Goal: Task Accomplishment & Management: Manage account settings

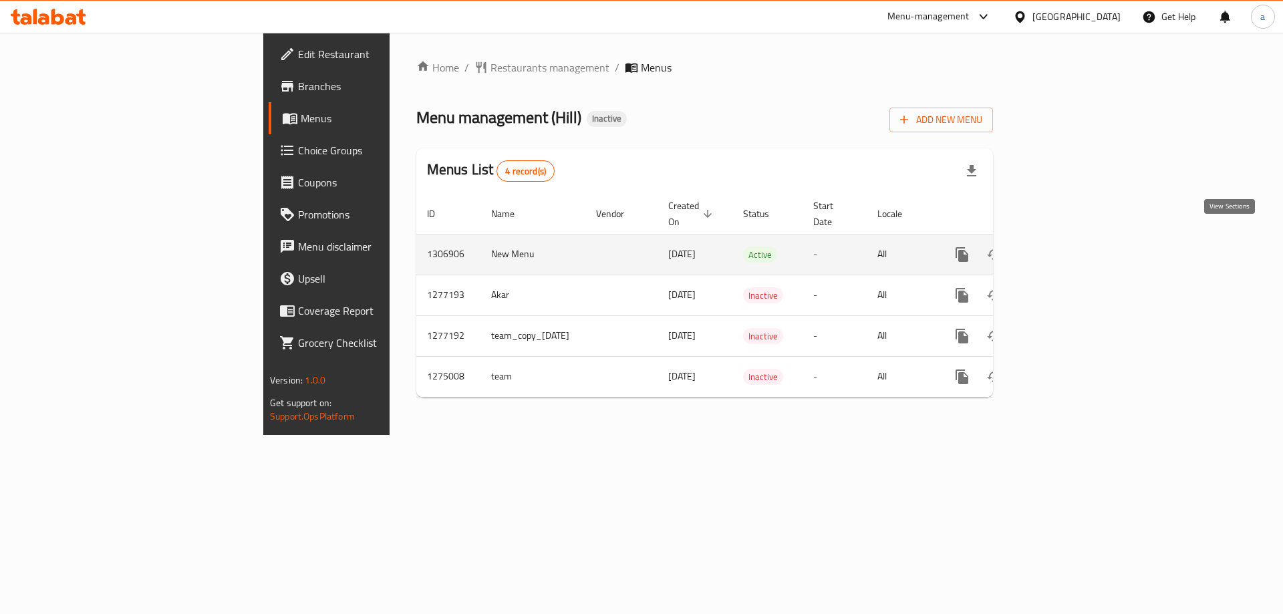
click at [1066, 247] on icon "enhanced table" at bounding box center [1058, 255] width 16 height 16
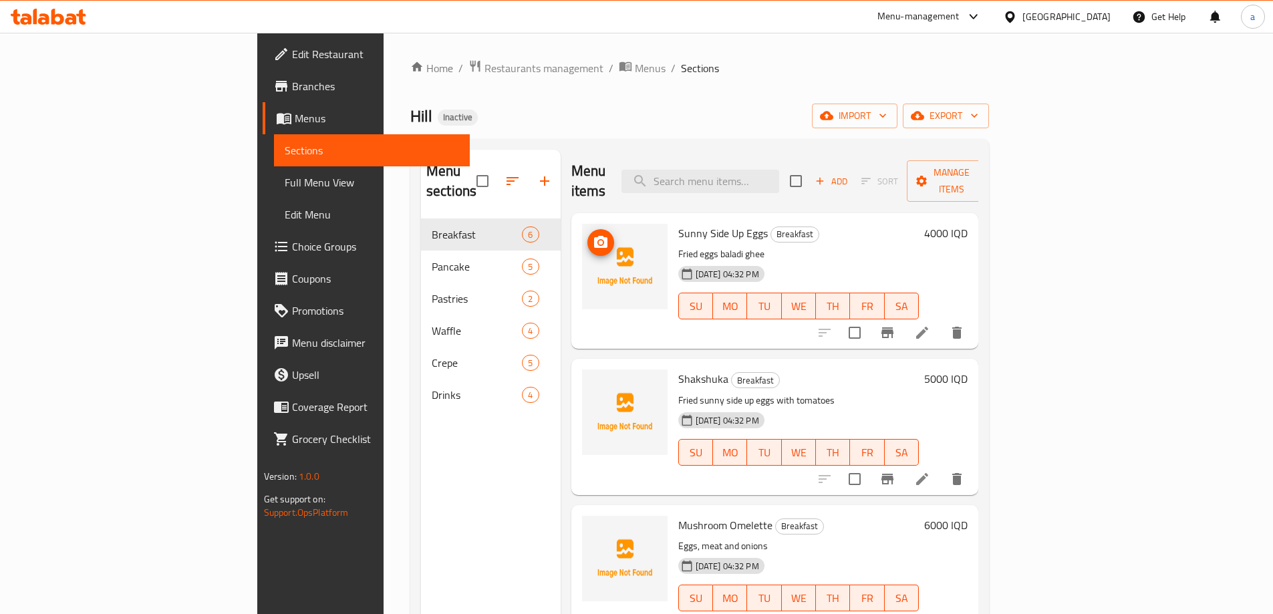
scroll to position [112, 0]
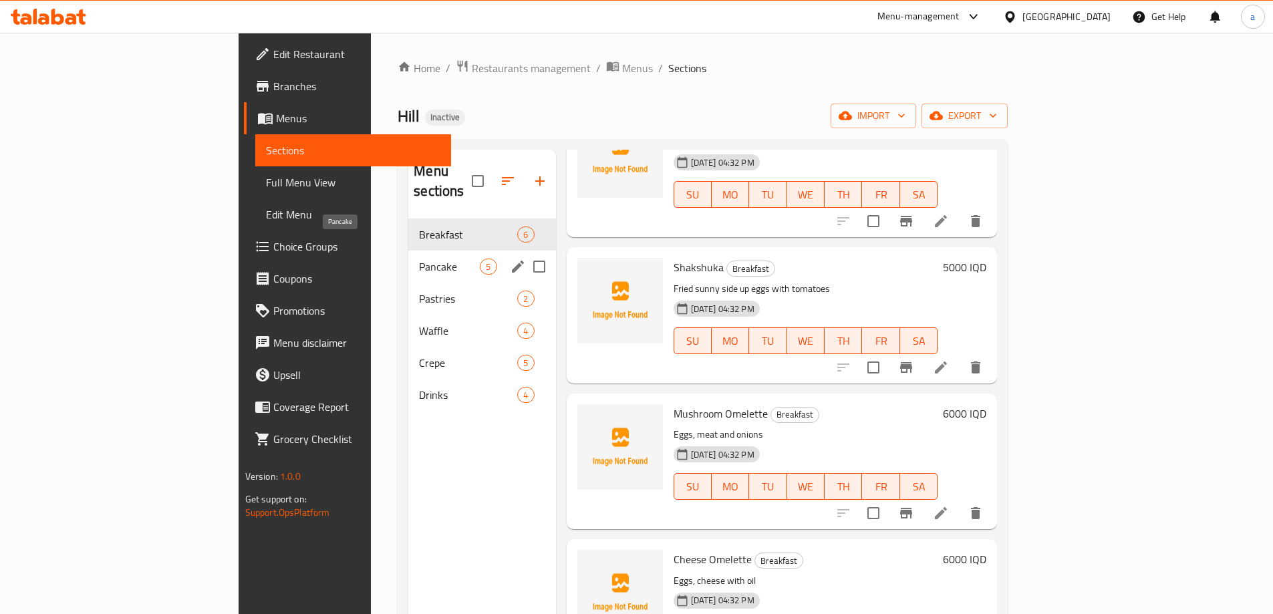
click at [419, 259] on span "Pancake" at bounding box center [449, 267] width 61 height 16
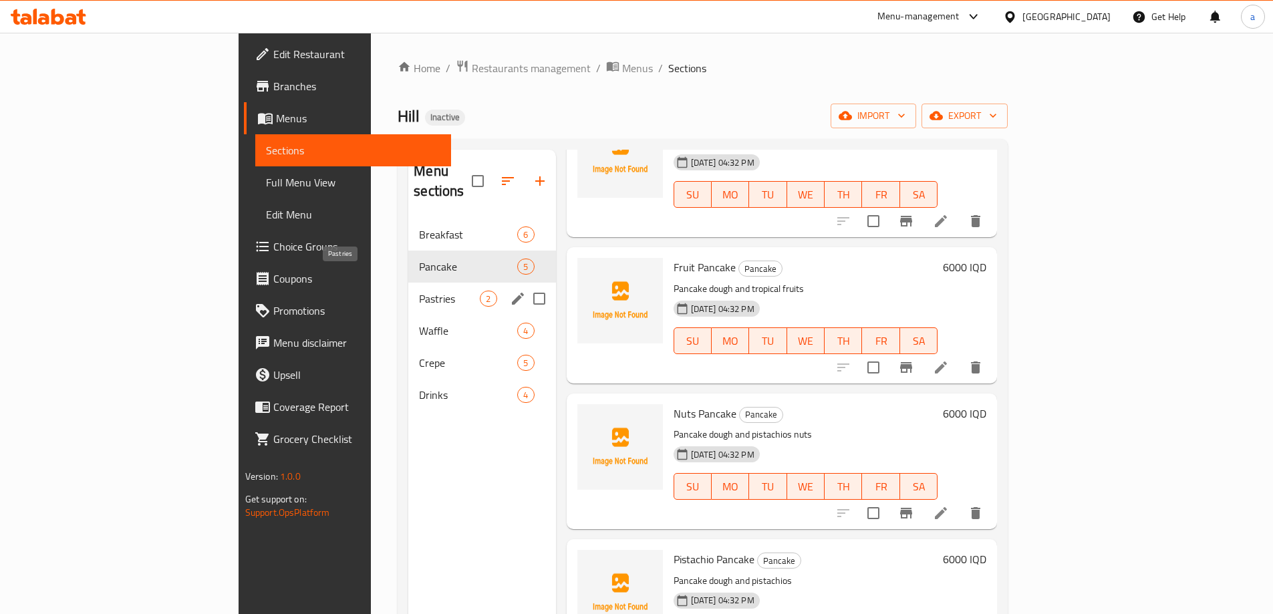
click at [419, 291] on span "Pastries" at bounding box center [449, 299] width 61 height 16
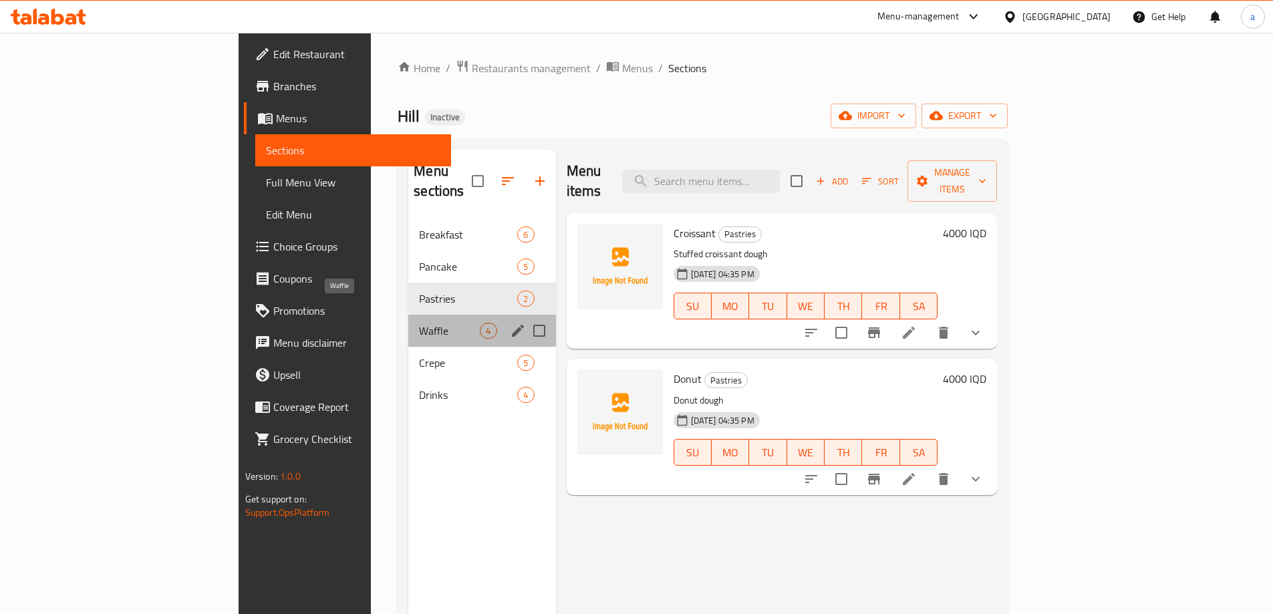
click at [419, 323] on span "Waffle" at bounding box center [449, 331] width 61 height 16
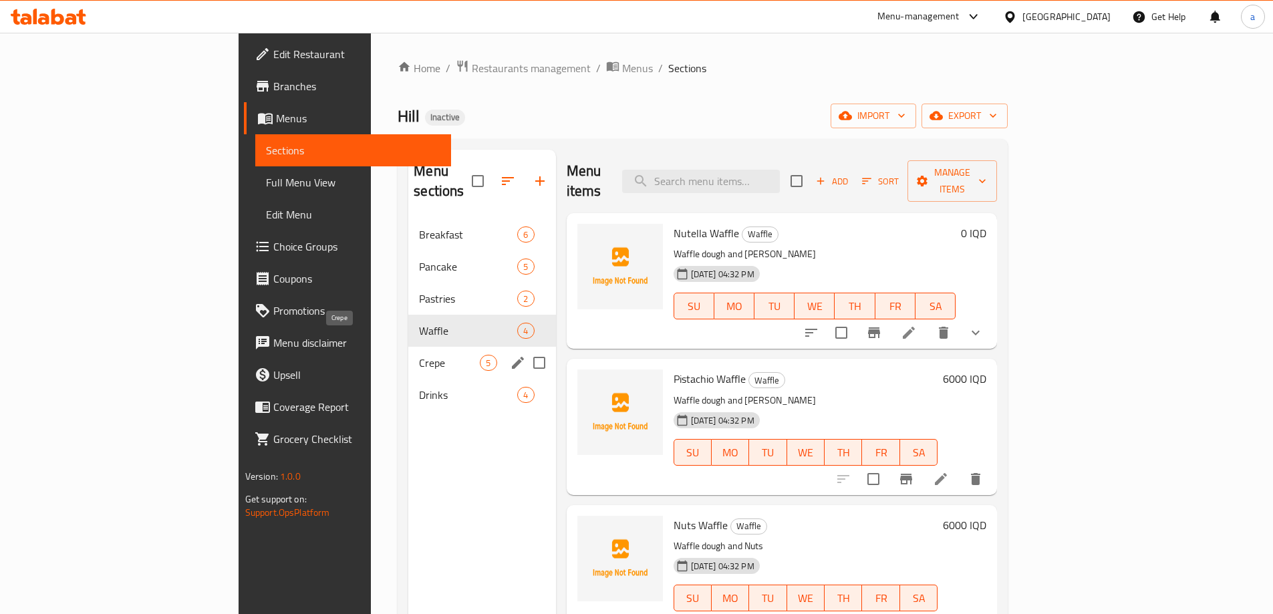
click at [419, 355] on span "Crepe" at bounding box center [449, 363] width 61 height 16
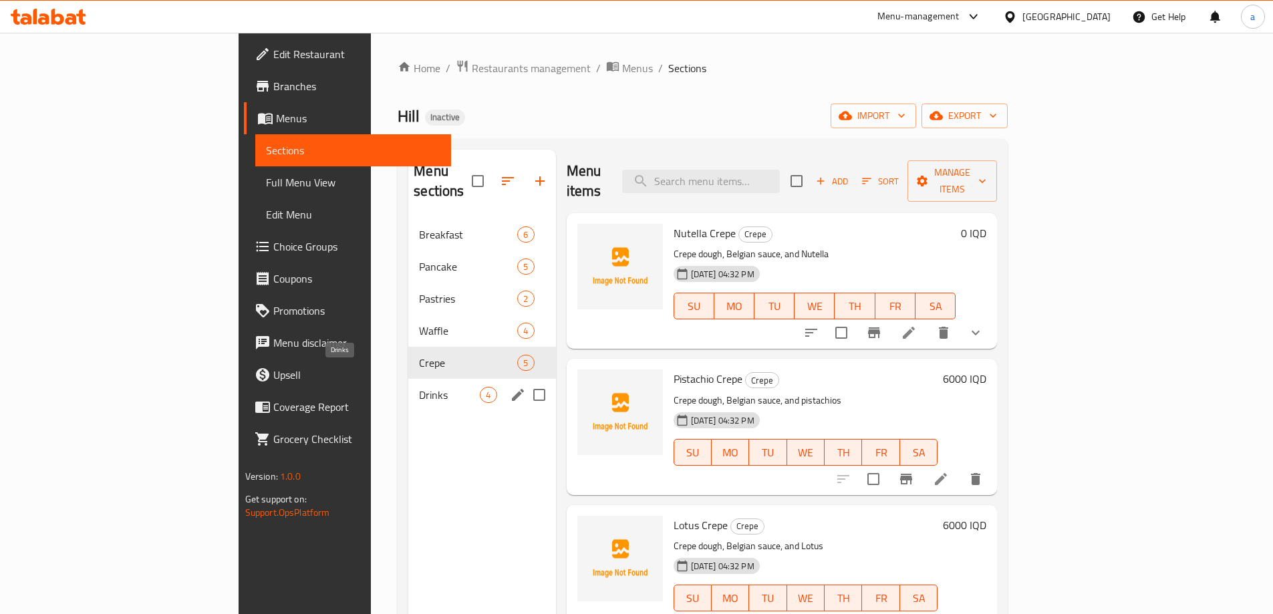
click at [419, 387] on span "Drinks" at bounding box center [449, 395] width 61 height 16
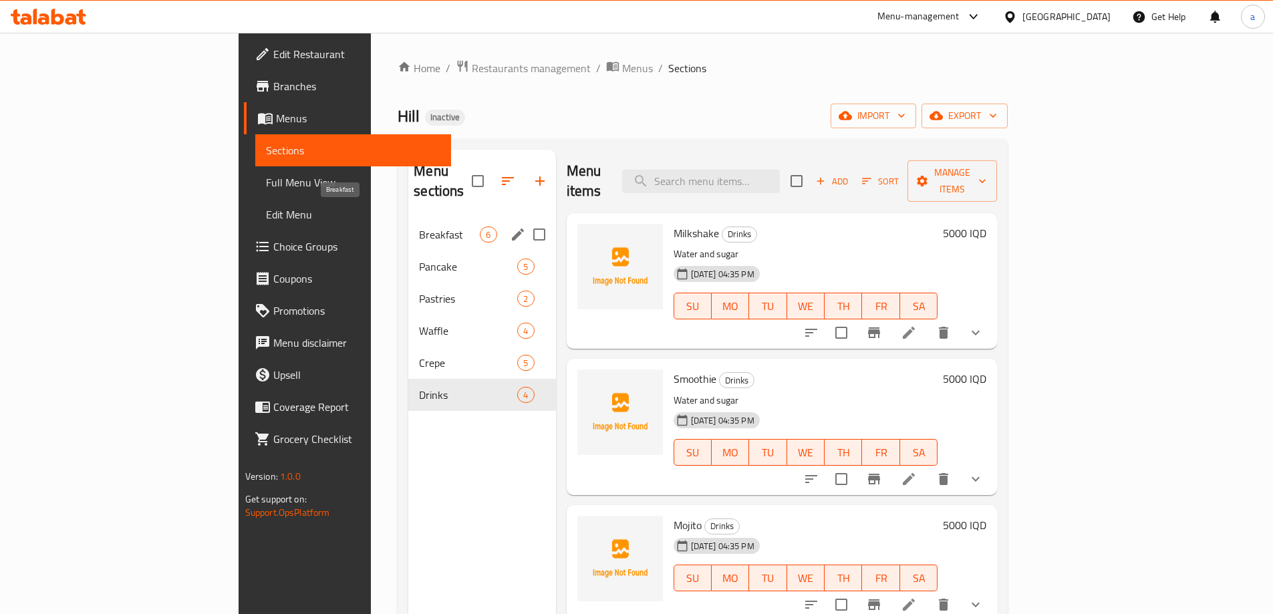
drag, startPoint x: 323, startPoint y: 214, endPoint x: 221, endPoint y: 71, distance: 175.4
click at [419, 226] on span "Breakfast" at bounding box center [449, 234] width 61 height 16
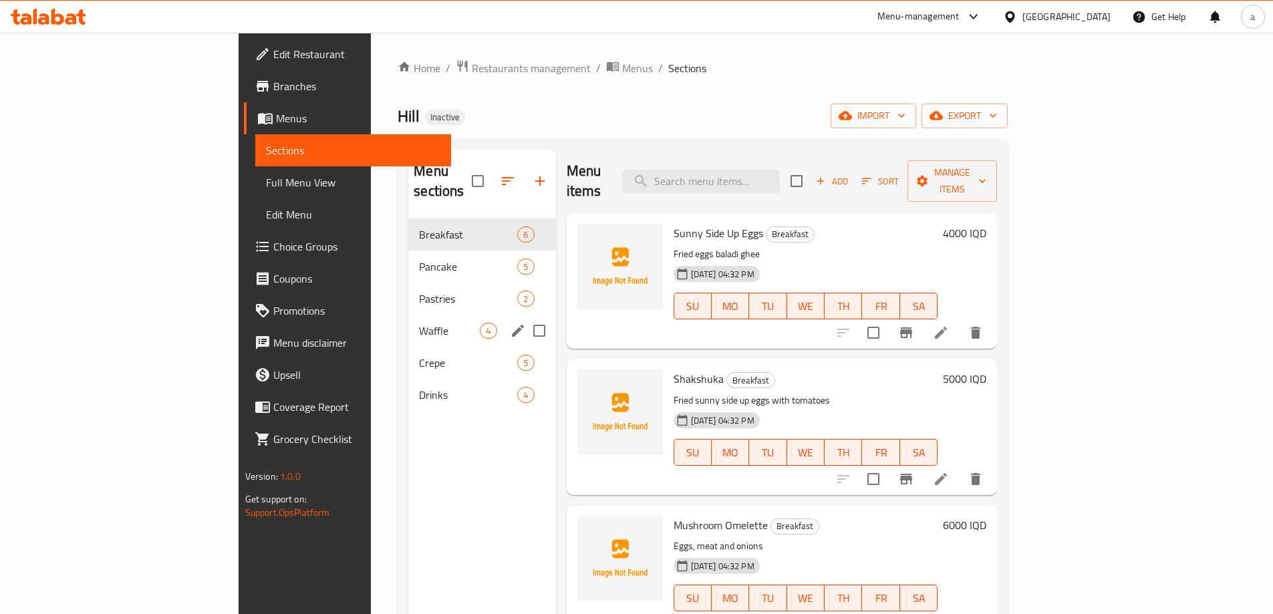
click at [408, 319] on div "Waffle 4" at bounding box center [481, 331] width 147 height 32
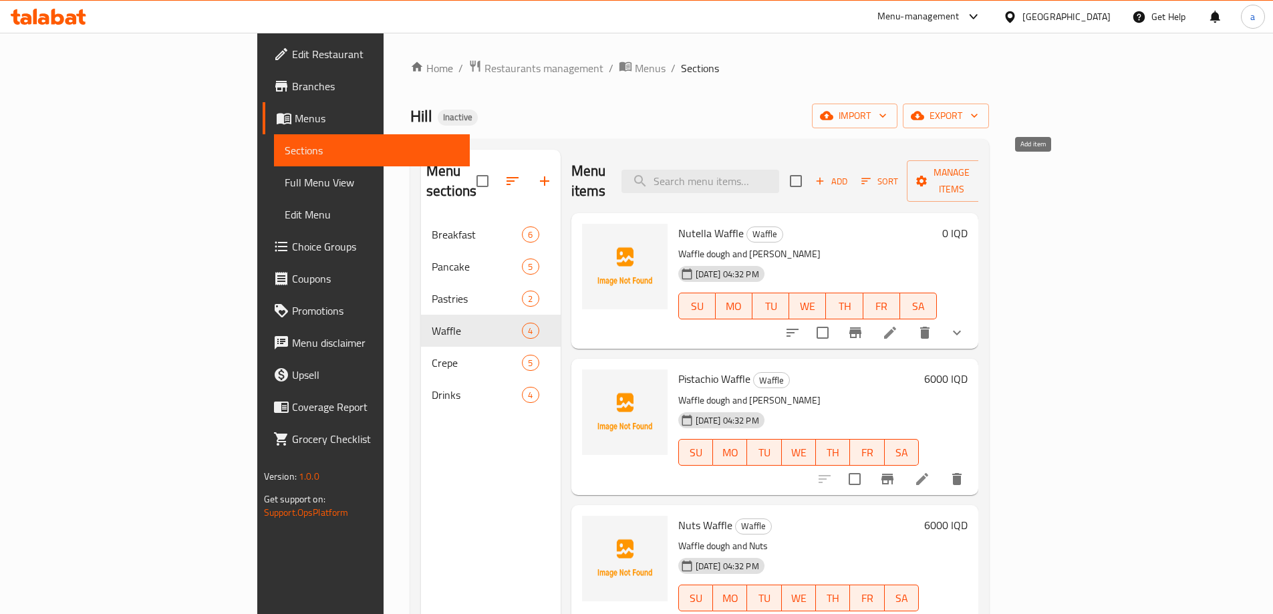
click at [849, 174] on span "Add" at bounding box center [831, 181] width 36 height 15
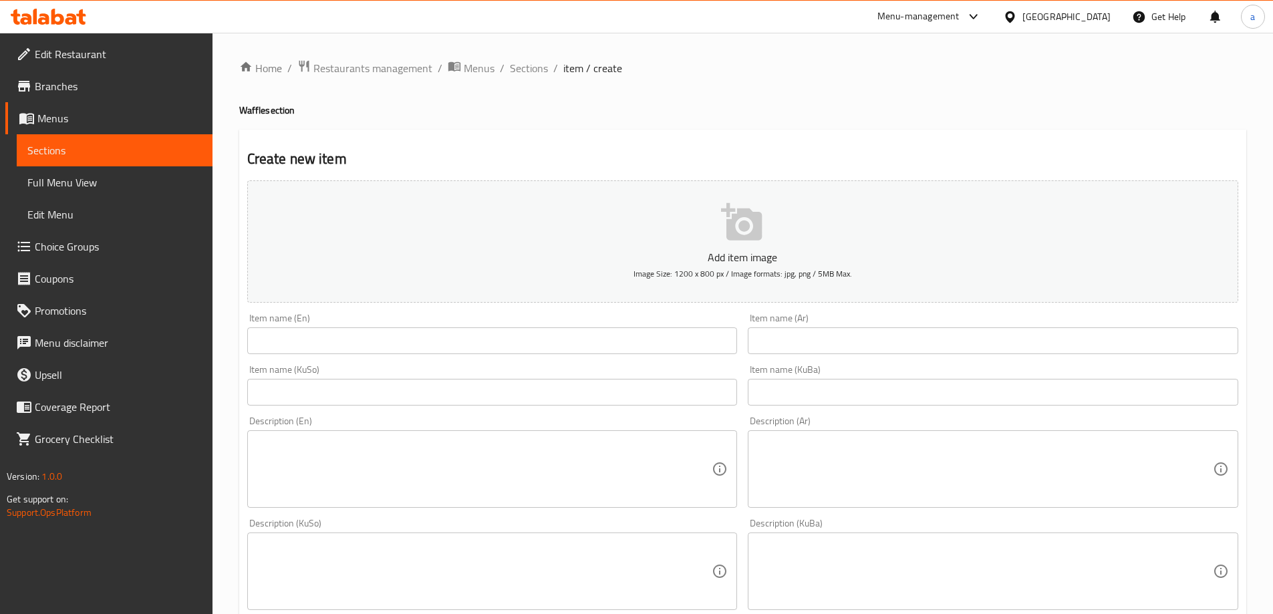
click at [377, 353] on input "text" at bounding box center [492, 340] width 490 height 27
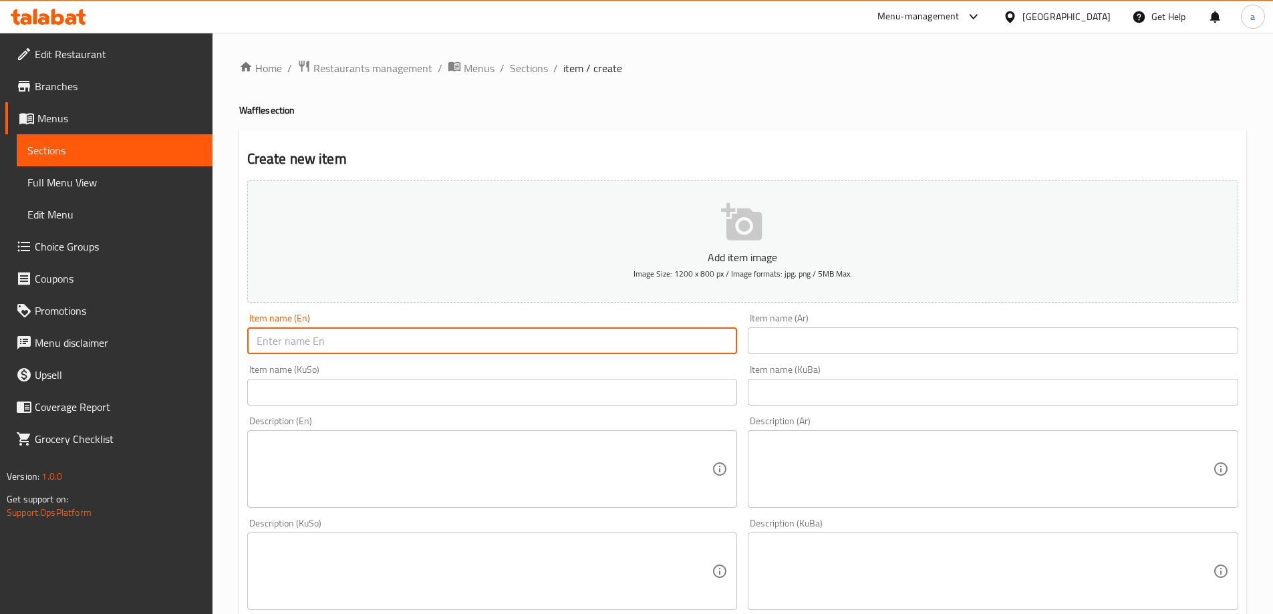
click at [636, 205] on button "Add item image Image Size: 1200 x 800 px / Image formats: jpg, png / 5MB Max." at bounding box center [742, 241] width 991 height 122
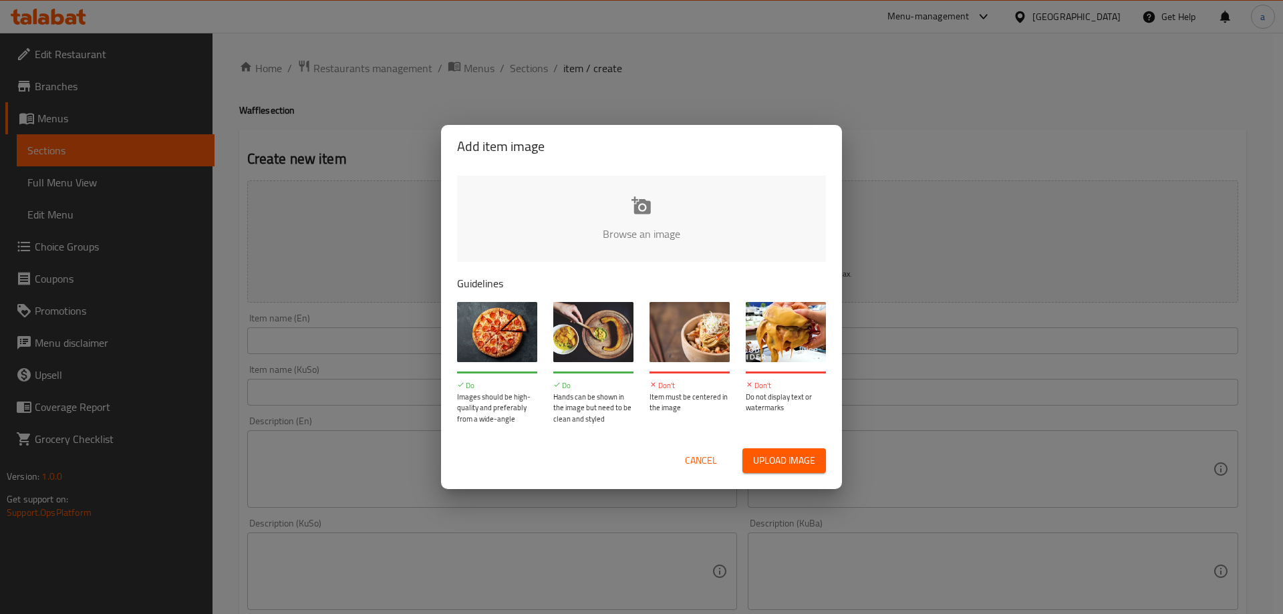
click at [685, 454] on span "Cancel" at bounding box center [701, 460] width 32 height 17
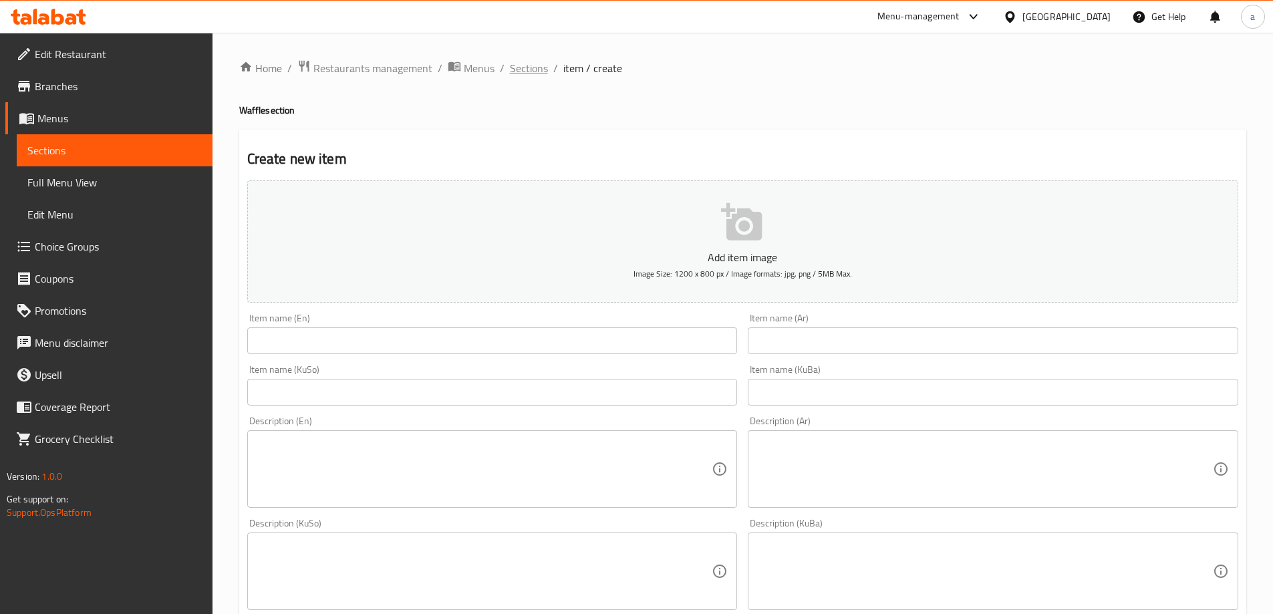
click at [529, 73] on span "Sections" at bounding box center [529, 68] width 38 height 16
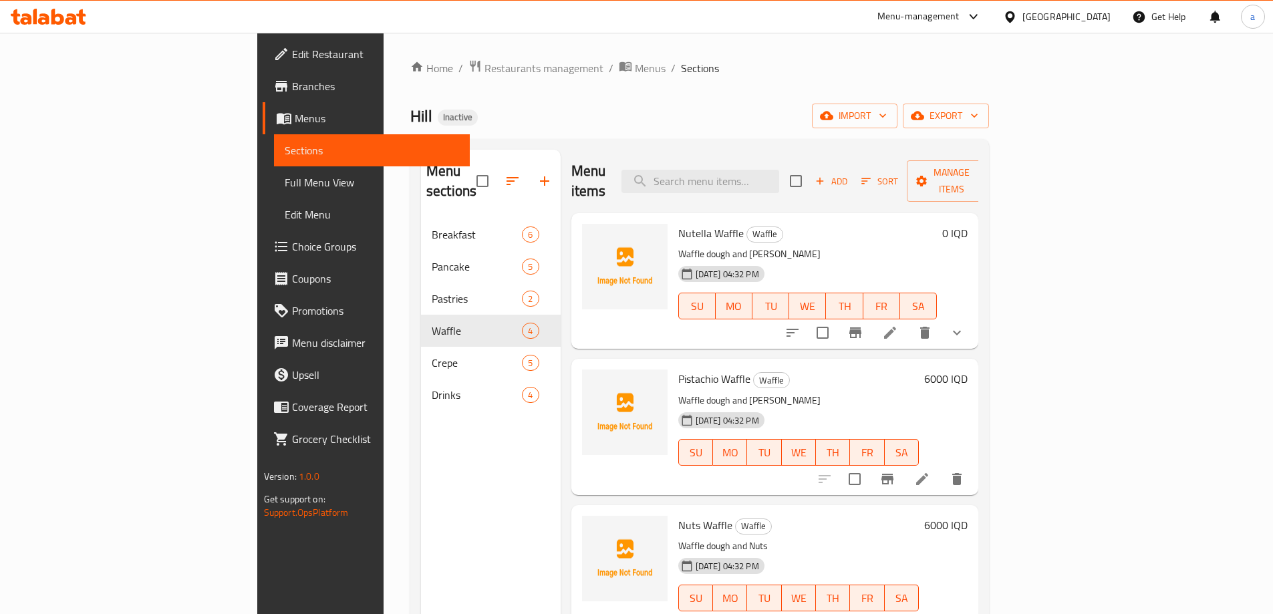
click at [909, 323] on li at bounding box center [889, 333] width 37 height 24
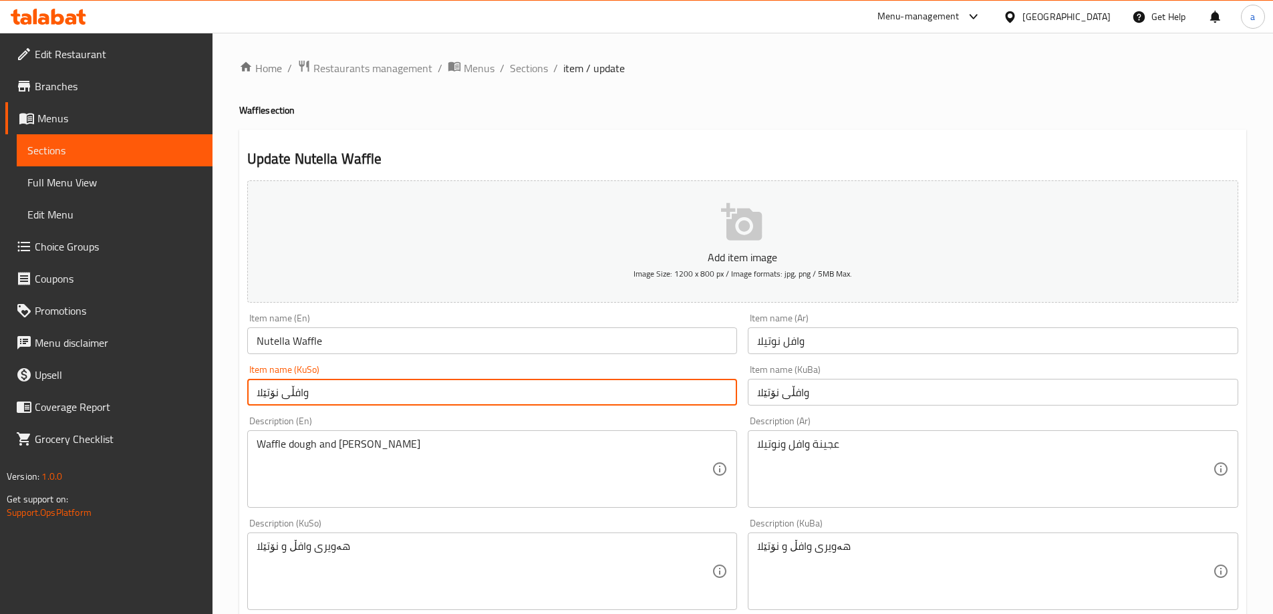
drag, startPoint x: 335, startPoint y: 402, endPoint x: 192, endPoint y: 387, distance: 143.7
click at [192, 387] on div "Edit Restaurant Branches Menus Sections Full Menu View Edit Menu Choice Groups …" at bounding box center [636, 600] width 1273 height 1134
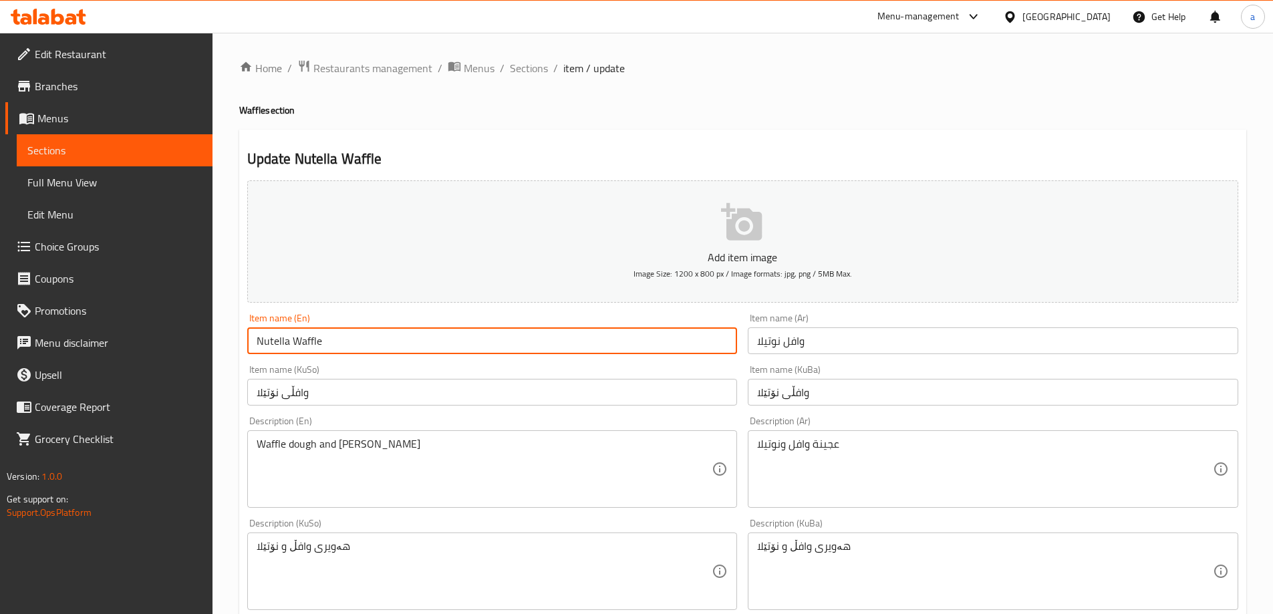
drag, startPoint x: 366, startPoint y: 347, endPoint x: 222, endPoint y: 349, distance: 144.3
click at [222, 349] on div "Home / Restaurants management / Menus / Sections / item / update Waffle section…" at bounding box center [742, 600] width 1060 height 1134
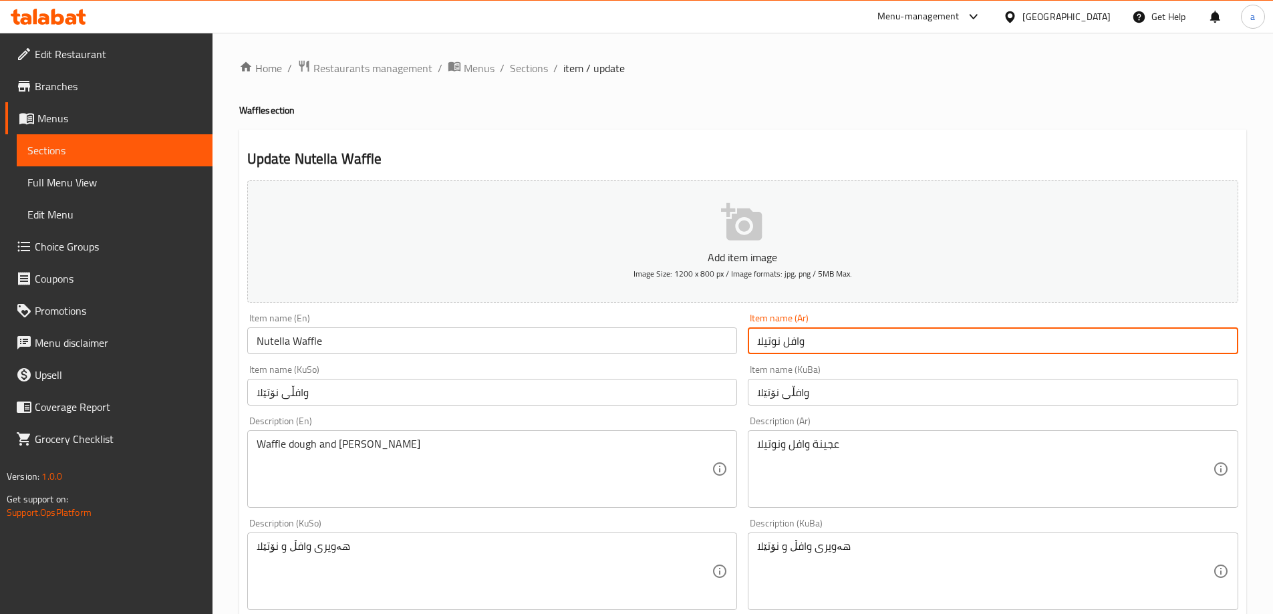
drag, startPoint x: 861, startPoint y: 342, endPoint x: 685, endPoint y: 341, distance: 176.4
click at [685, 341] on div "Add item image Image Size: 1200 x 800 px / Image formats: jpg, png / 5MB Max. I…" at bounding box center [742, 540] width 1001 height 730
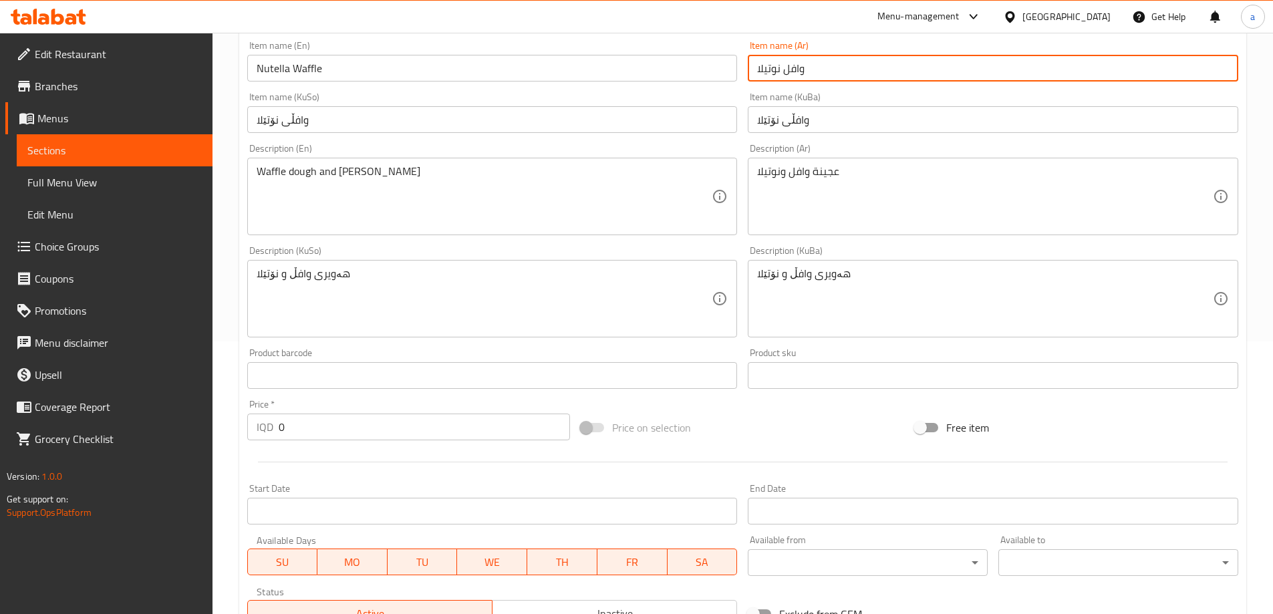
scroll to position [553, 0]
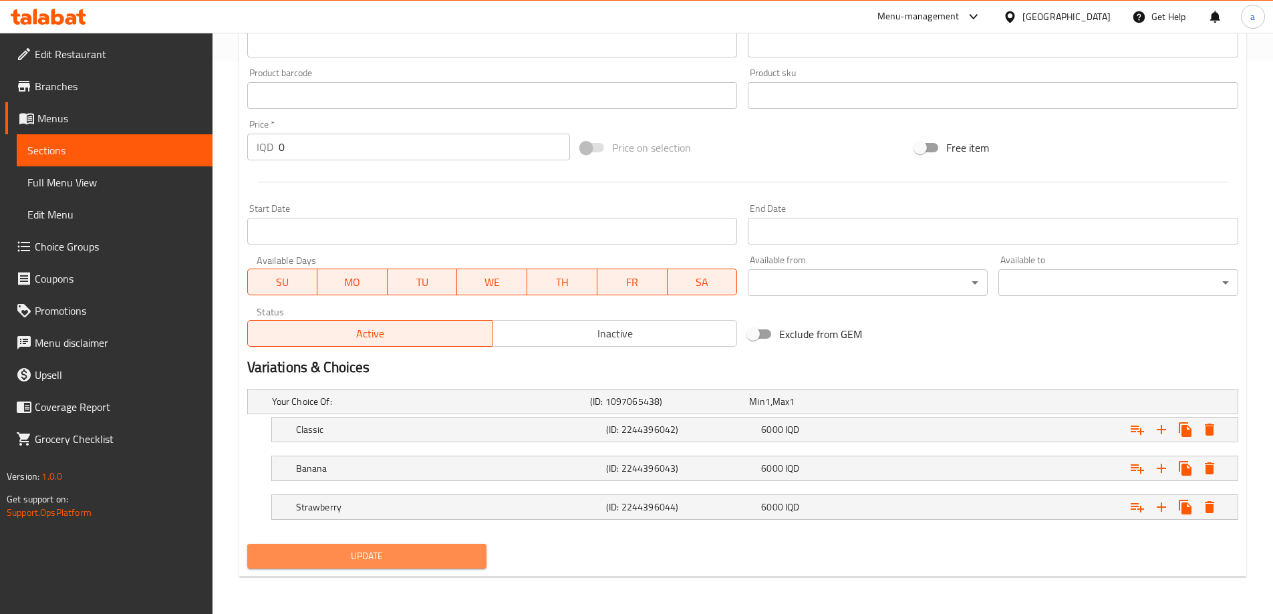
click at [398, 558] on span "Update" at bounding box center [367, 556] width 218 height 17
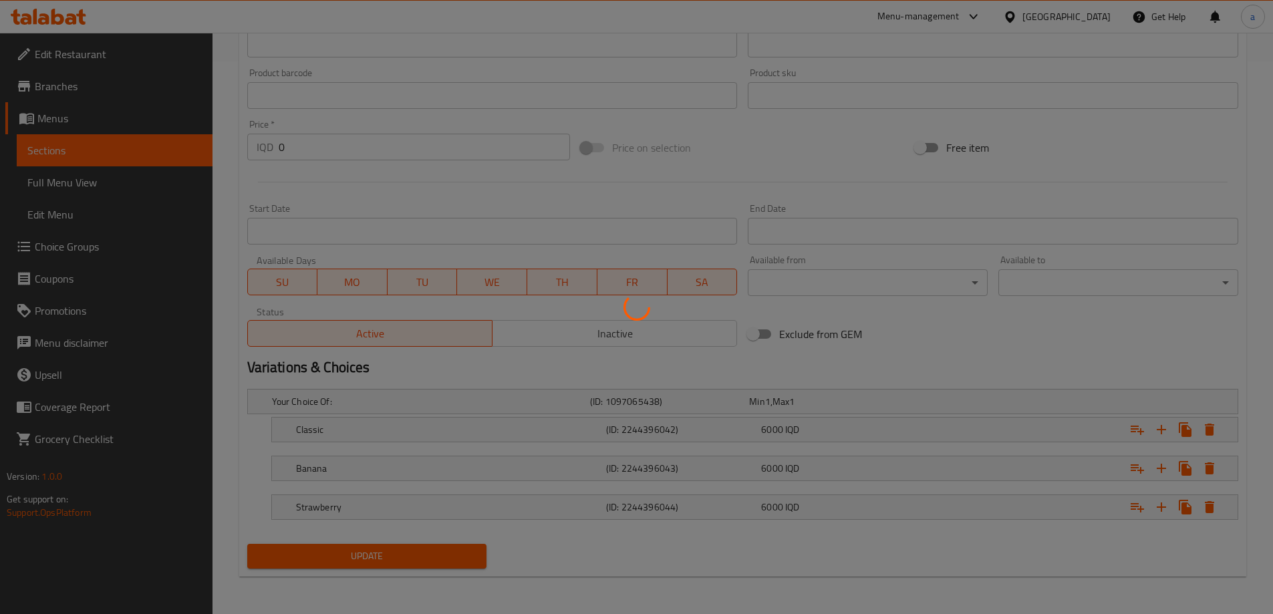
scroll to position [15, 0]
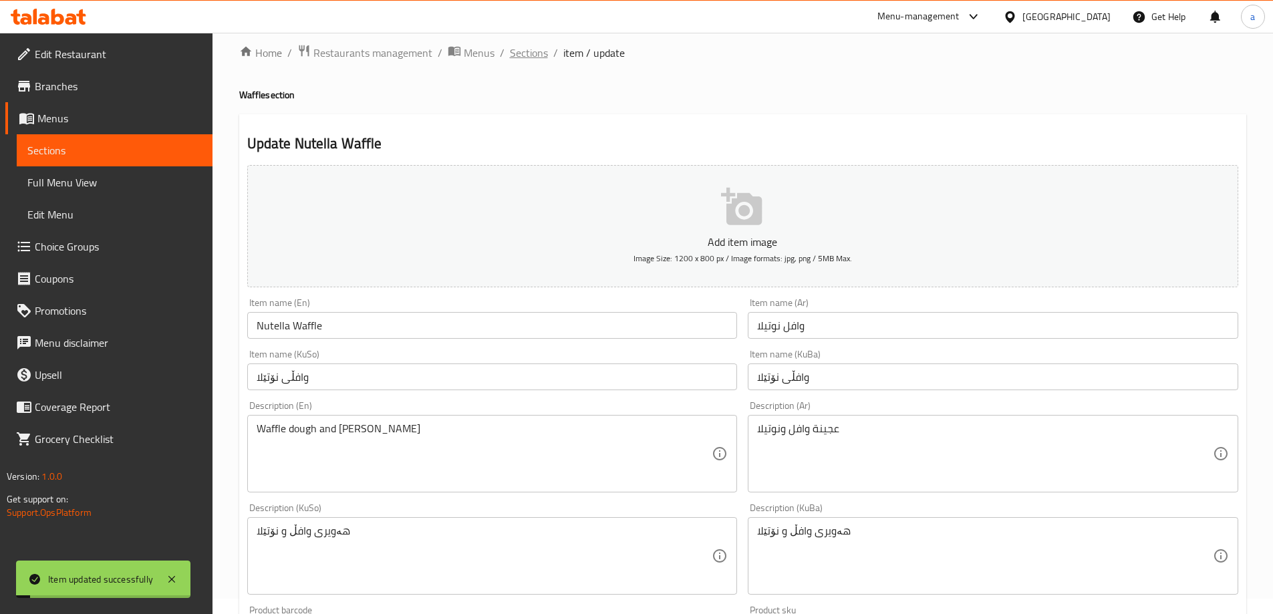
click at [515, 54] on span "Sections" at bounding box center [529, 53] width 38 height 16
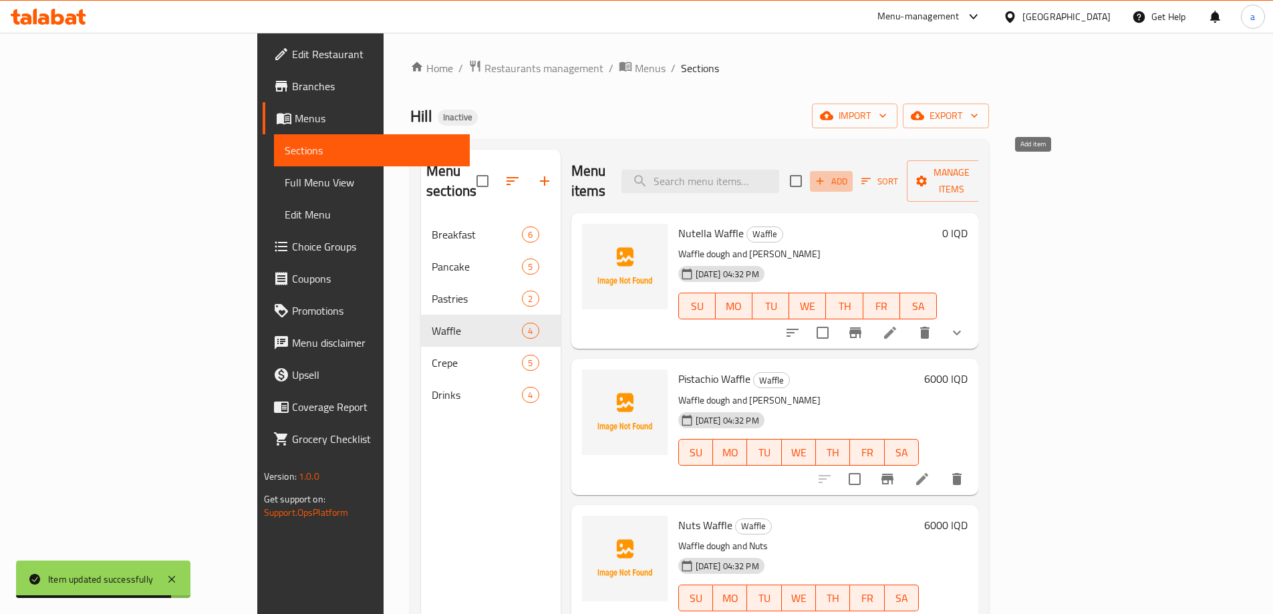
click at [849, 174] on span "Add" at bounding box center [831, 181] width 36 height 15
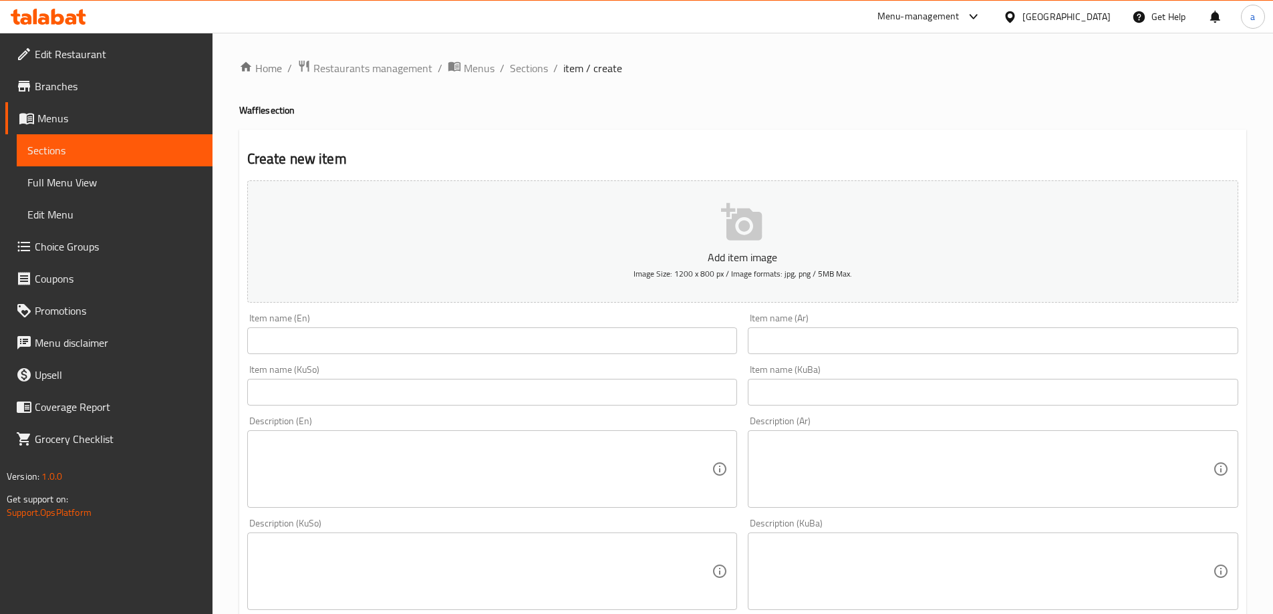
click at [569, 343] on input "text" at bounding box center [492, 340] width 490 height 27
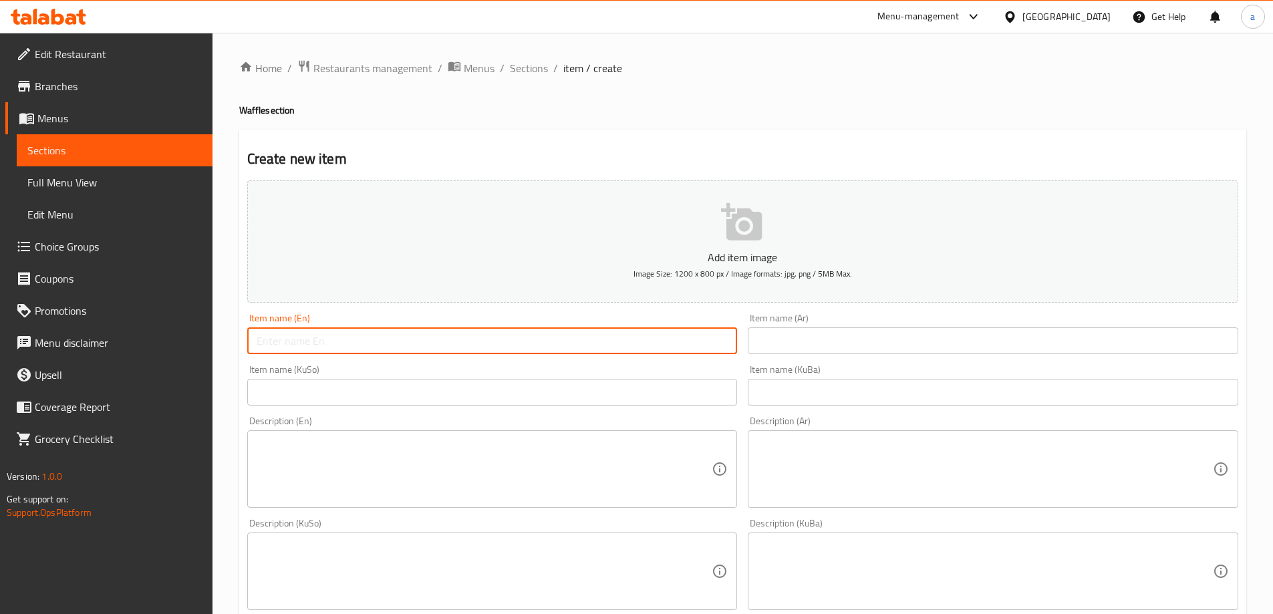
paste input "Lotus Waffle"
type input "Lotus Waffle"
click at [782, 351] on input "text" at bounding box center [993, 340] width 490 height 27
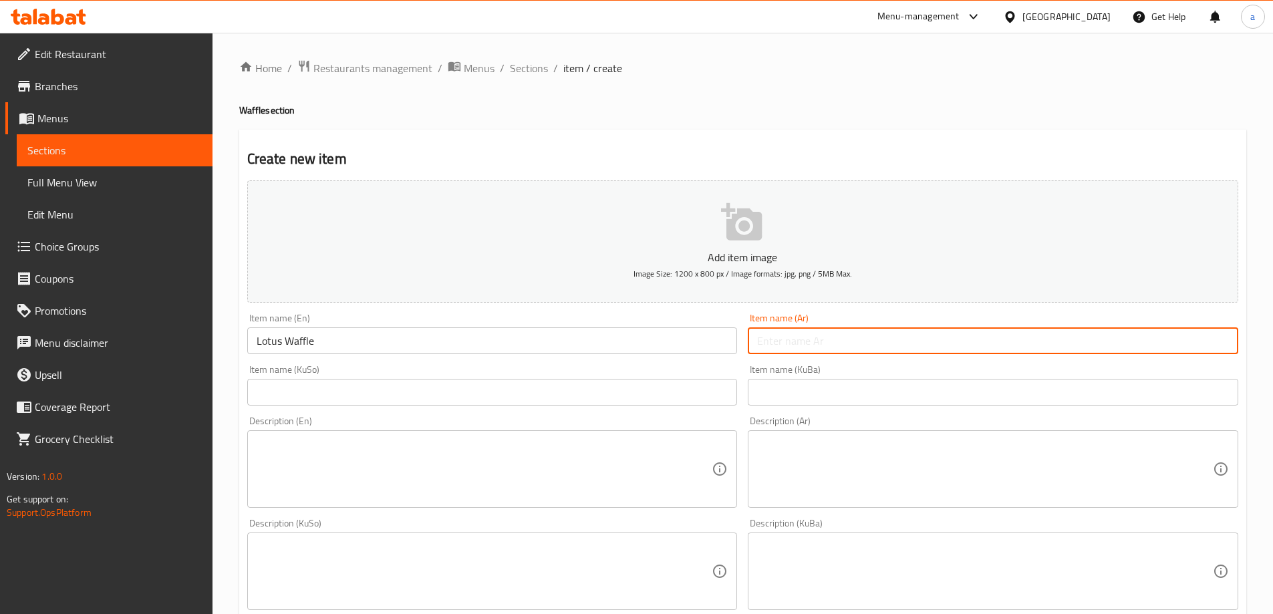
paste input "وافل لوتس"
type input "وافل لوتس"
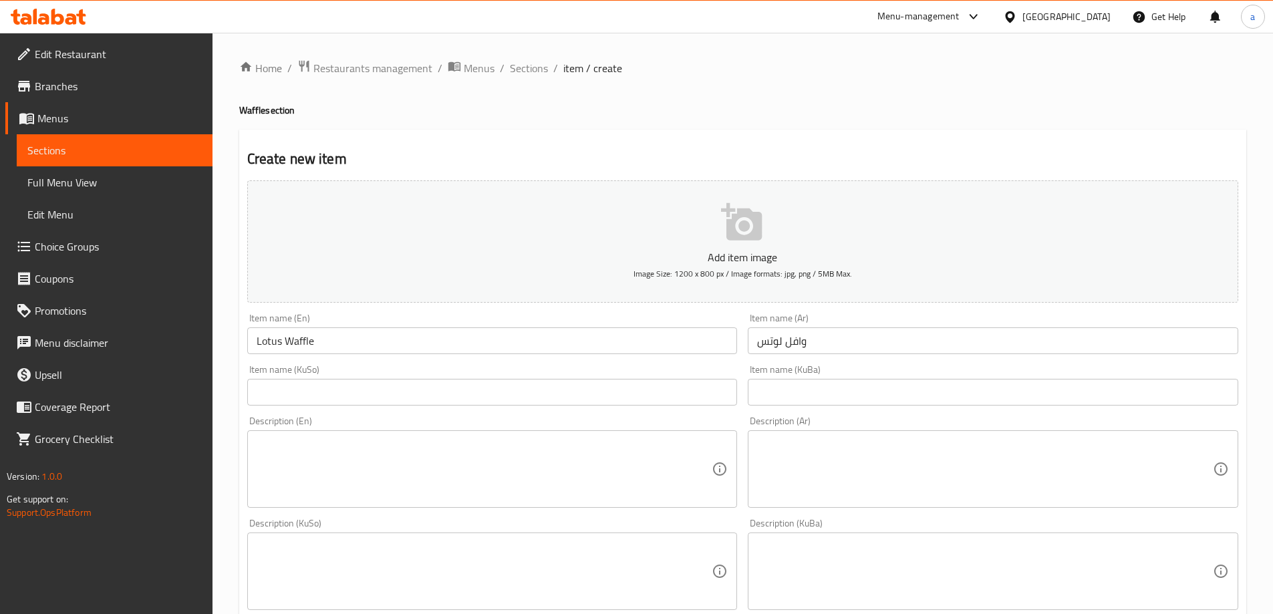
click at [361, 407] on div "Item name (KuSo) Item name (KuSo)" at bounding box center [492, 384] width 501 height 51
click at [359, 391] on input "text" at bounding box center [492, 392] width 490 height 27
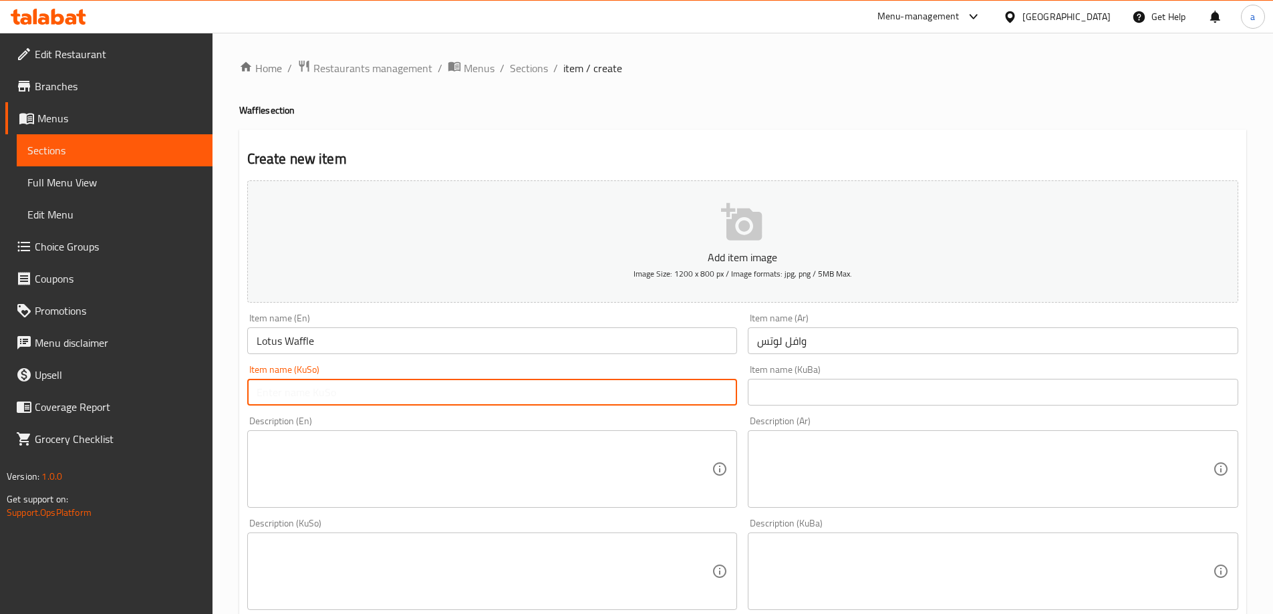
paste input "وافڵی لۆتس"
type input "وافڵی لۆتس"
click at [877, 409] on div "Item name (KuBa) Item name (KuBa)" at bounding box center [992, 384] width 501 height 51
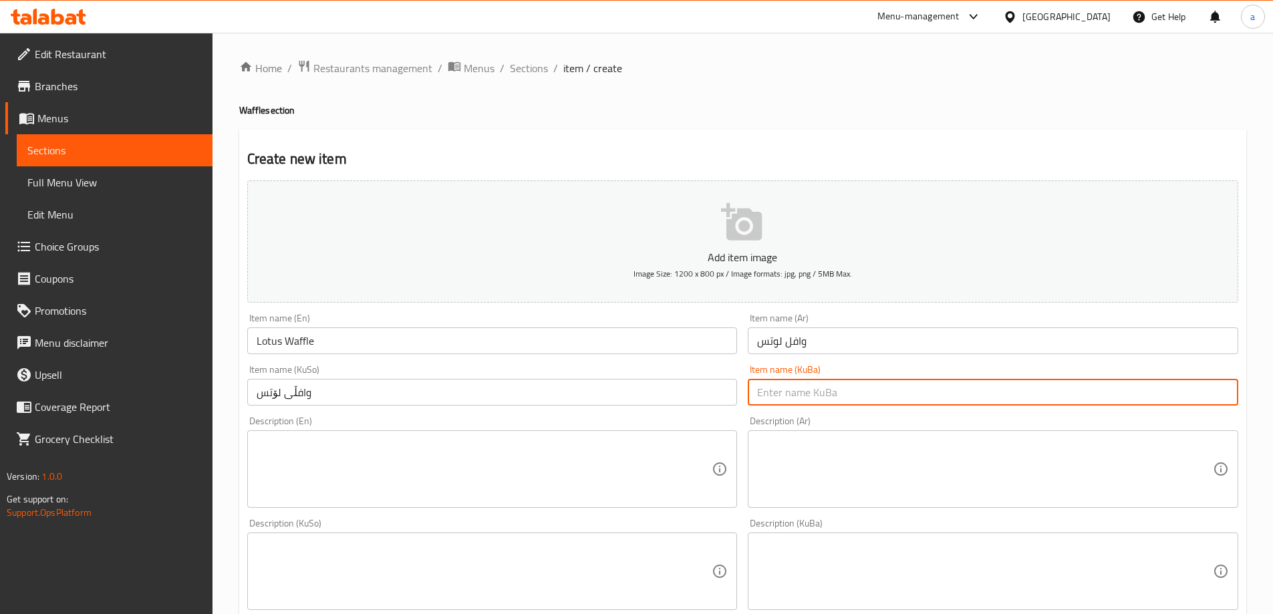
click at [866, 399] on input "text" at bounding box center [993, 392] width 490 height 27
paste input "وافڵی لۆتس"
type input "وافڵی لۆتس"
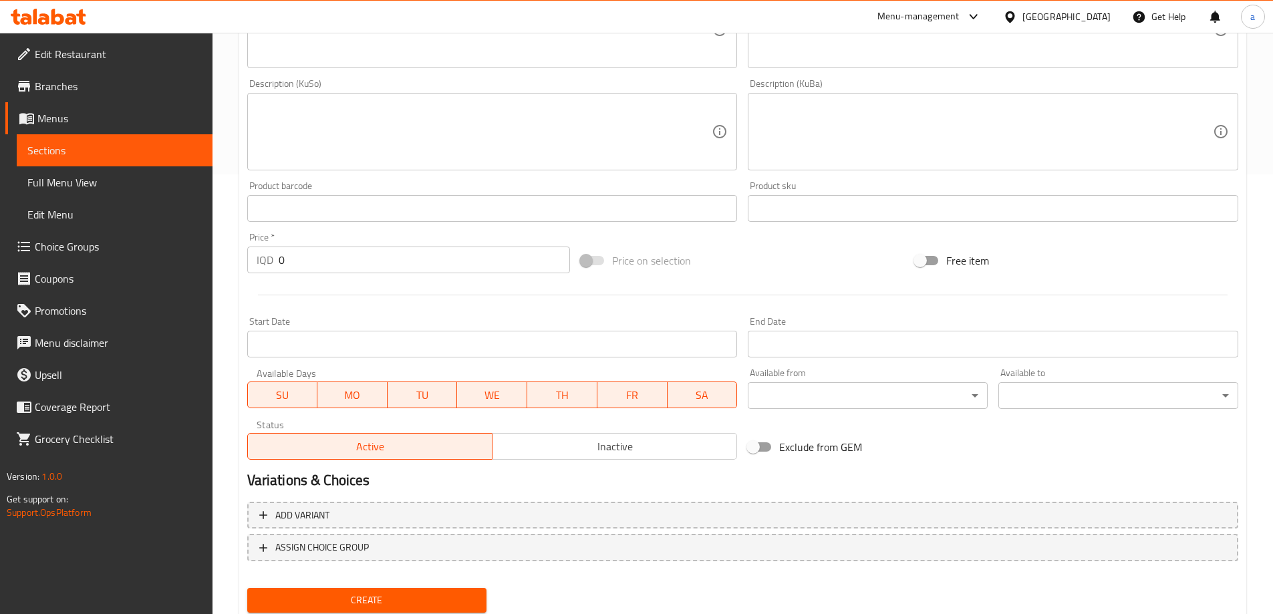
scroll to position [446, 0]
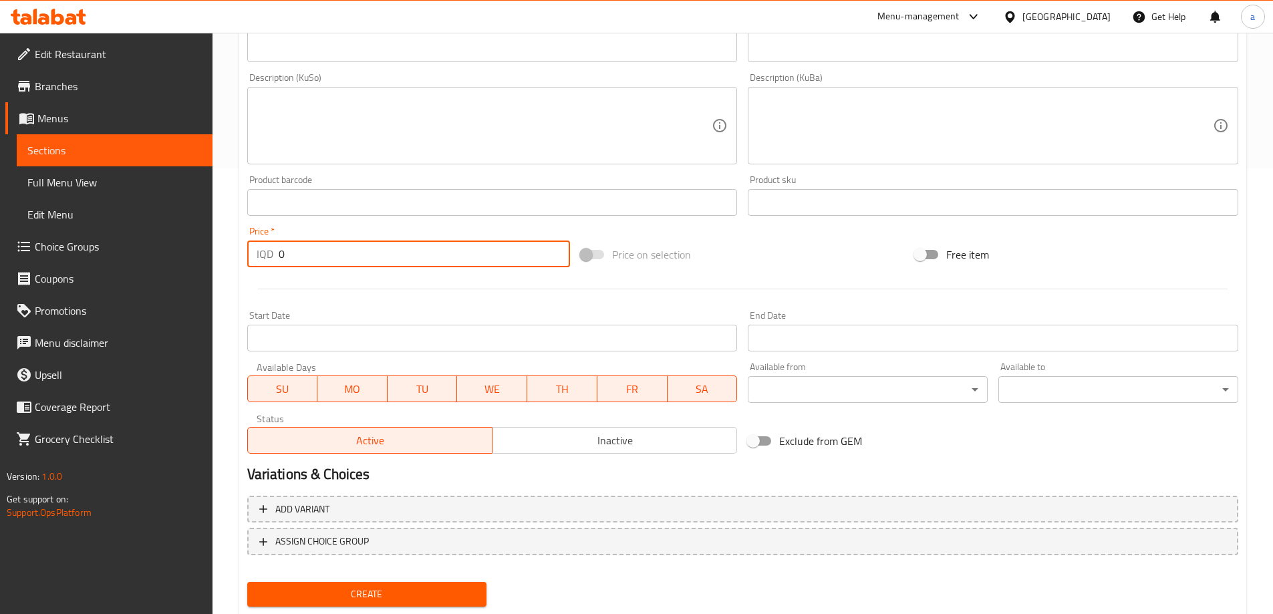
drag, startPoint x: 297, startPoint y: 254, endPoint x: 237, endPoint y: 254, distance: 59.5
click at [237, 254] on div "Home / Restaurants management / Menus / Sections / item / create Waffle section…" at bounding box center [742, 119] width 1060 height 1065
paste input "600"
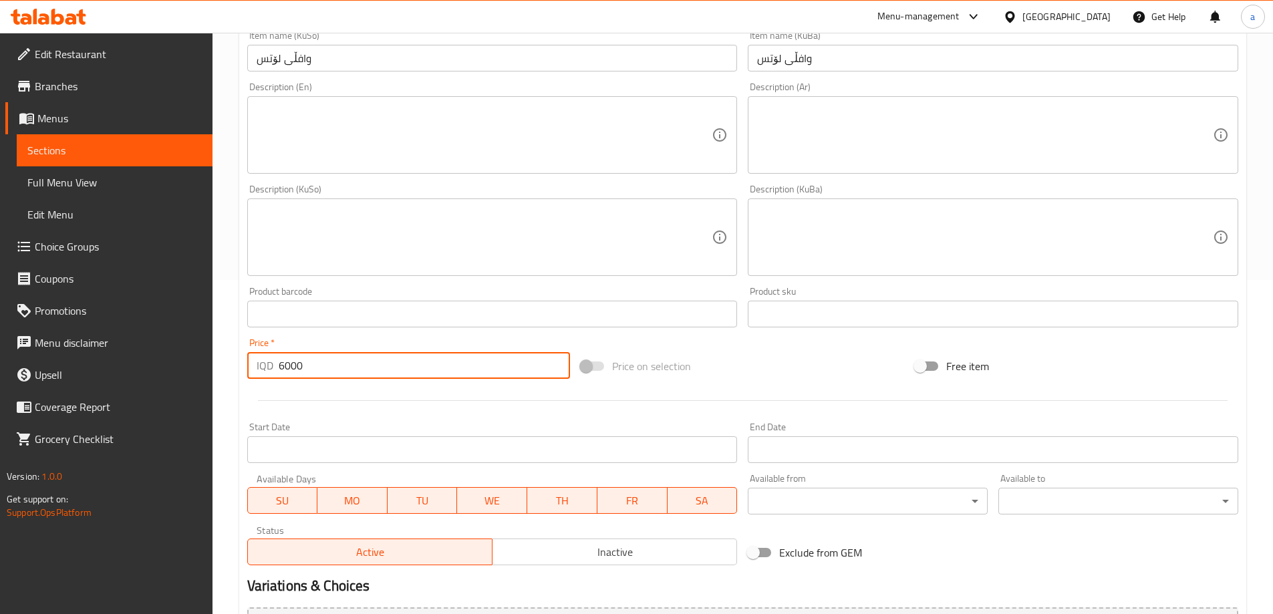
scroll to position [112, 0]
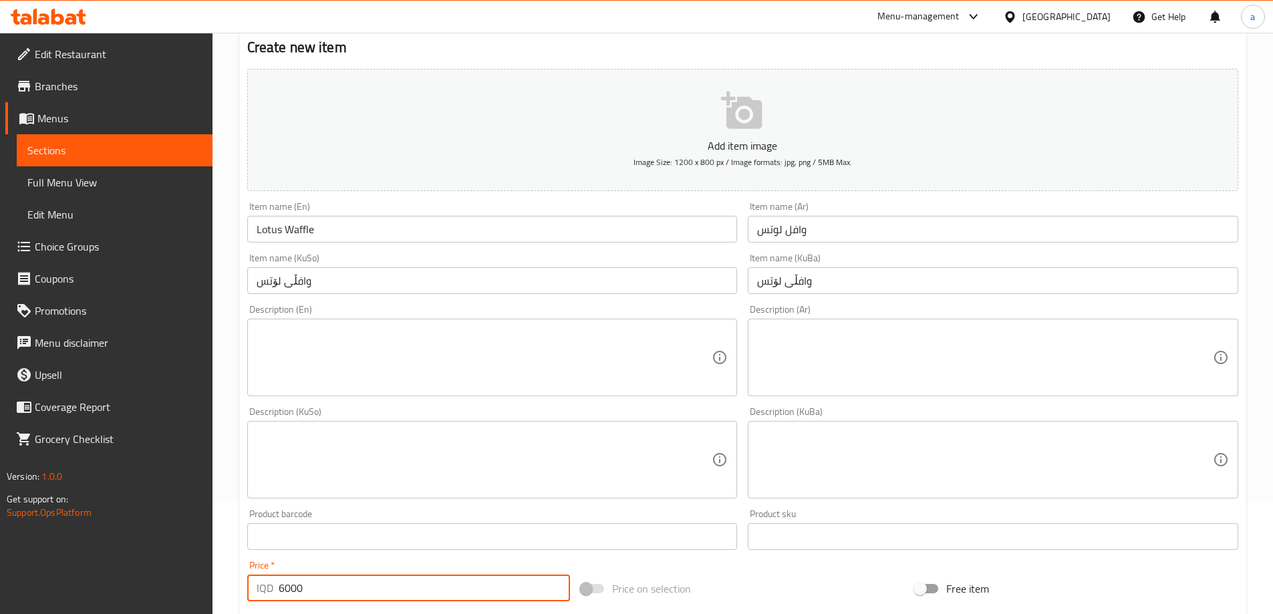
type input "6000"
click at [408, 339] on textarea at bounding box center [485, 357] width 456 height 63
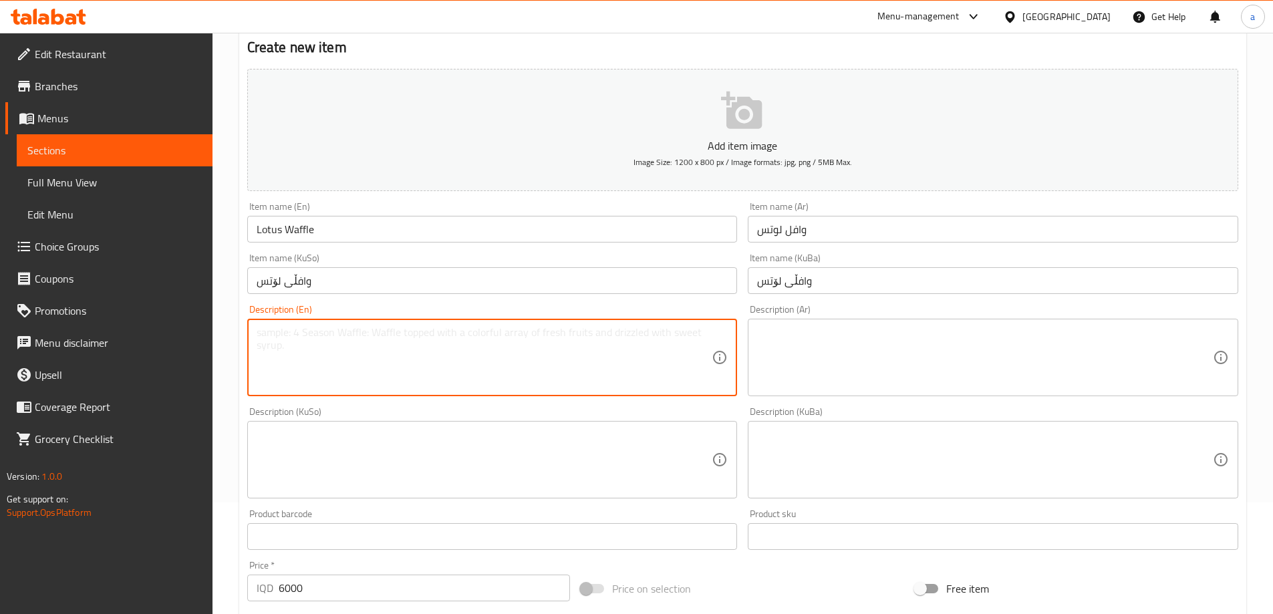
paste textarea "Waffle dough and Lotus"
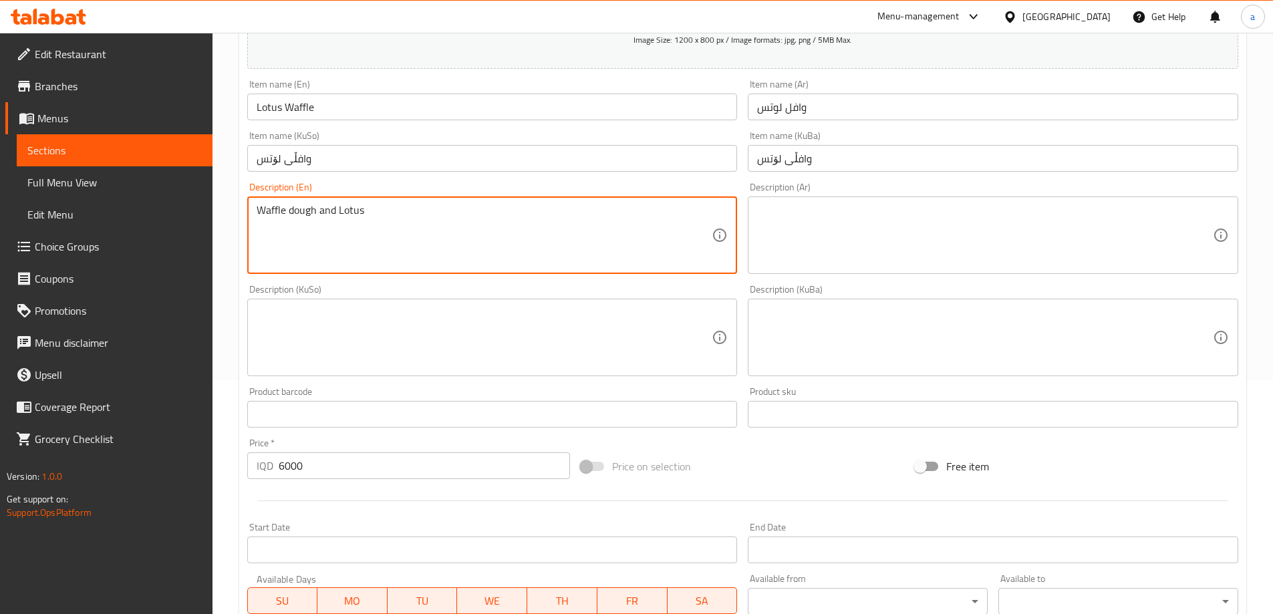
scroll to position [334, 0]
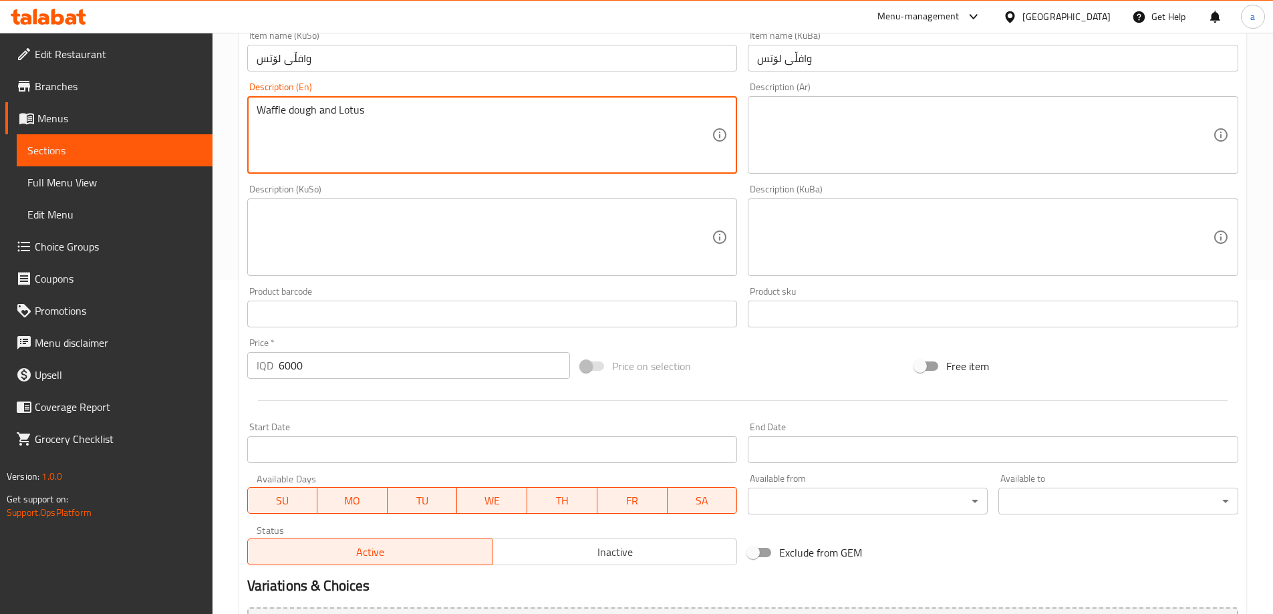
type textarea "Waffle dough and Lotus"
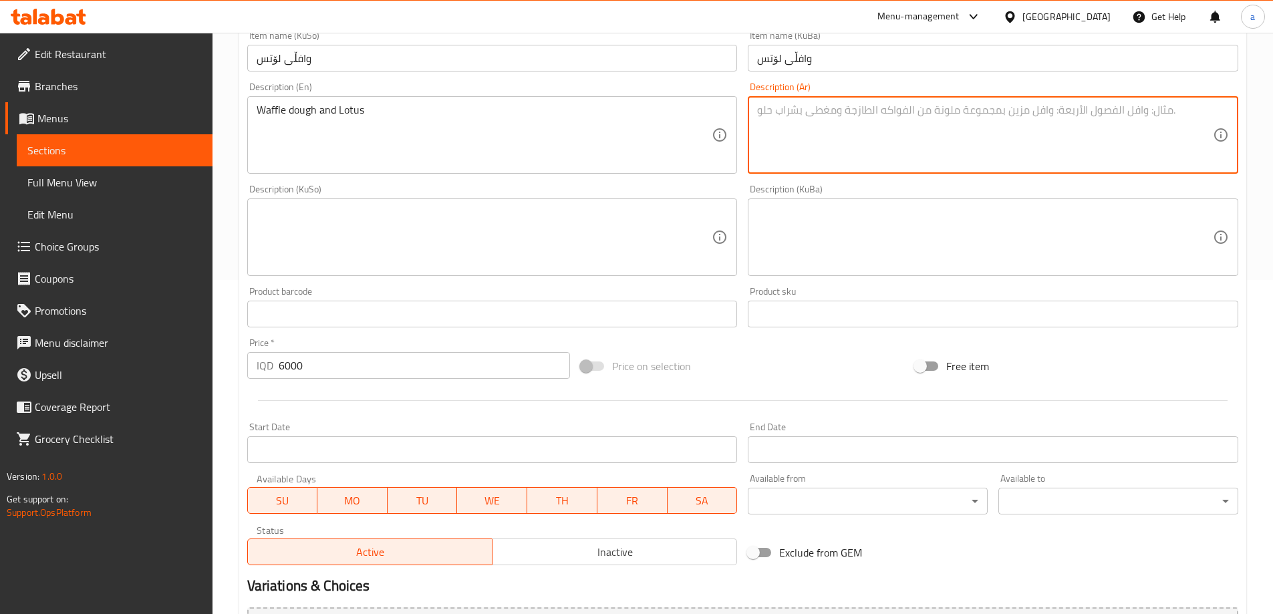
click at [794, 131] on textarea at bounding box center [985, 135] width 456 height 63
paste textarea "عجينة وافل و لوتس"
type textarea "عجينة وافل و لوتس"
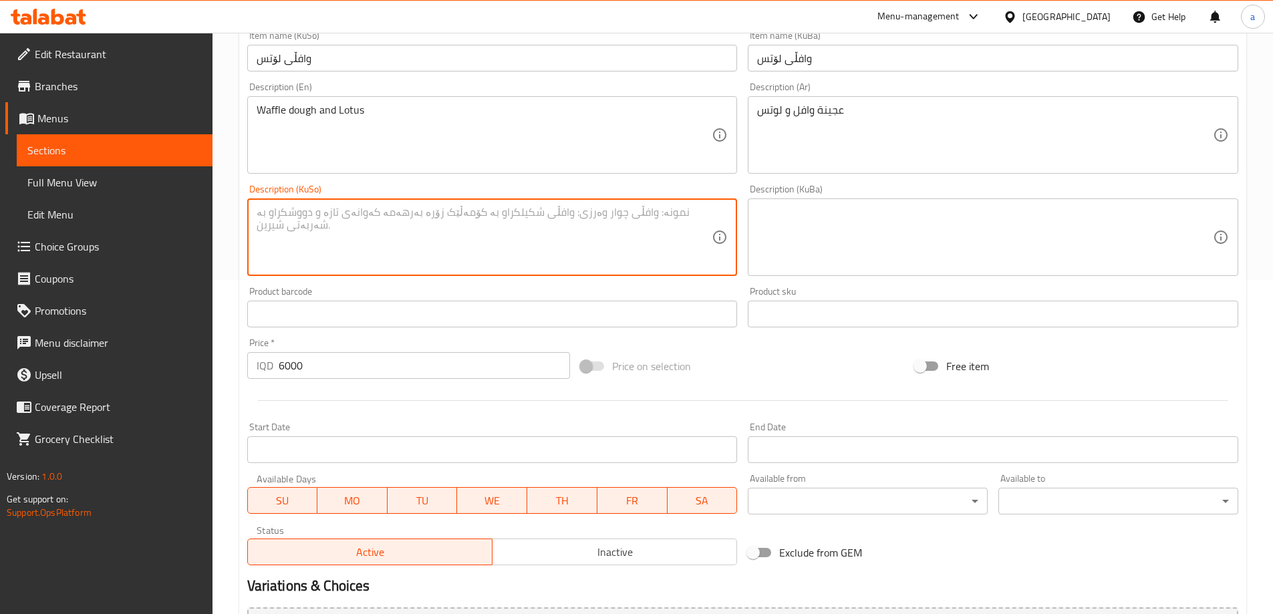
click at [634, 234] on textarea at bounding box center [485, 237] width 456 height 63
paste textarea "هەویری وافڵ و لۆتس"
type textarea "هەویری وافڵ و لۆتس"
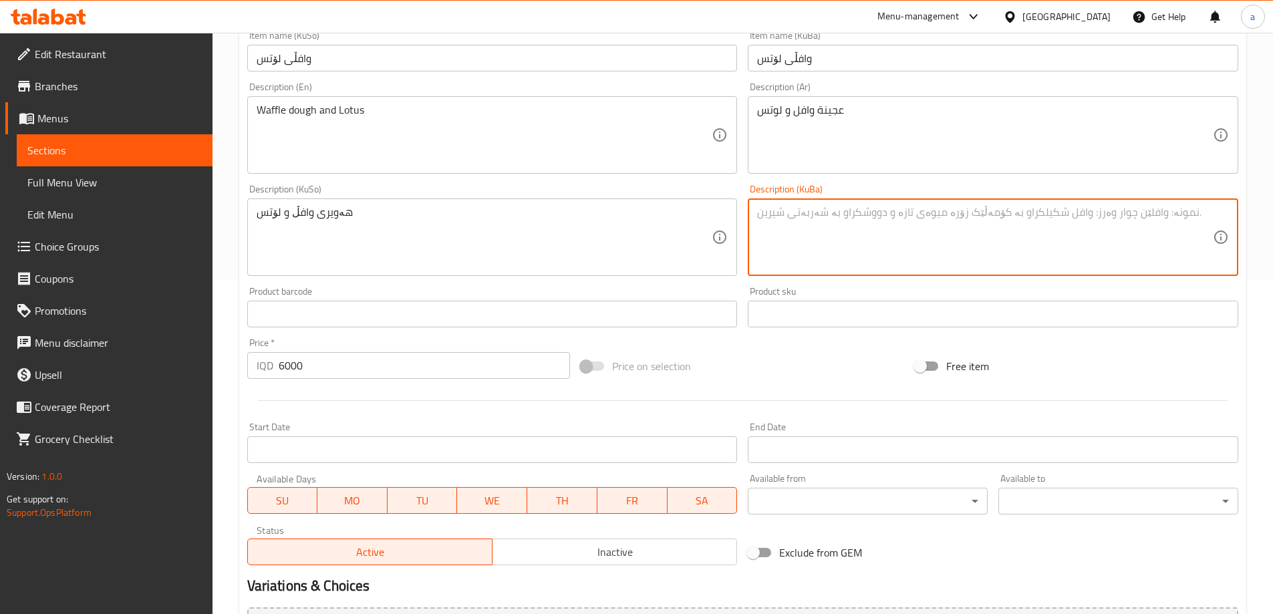
click at [948, 232] on textarea at bounding box center [985, 237] width 456 height 63
paste textarea "هەویری وافڵ و لۆتس"
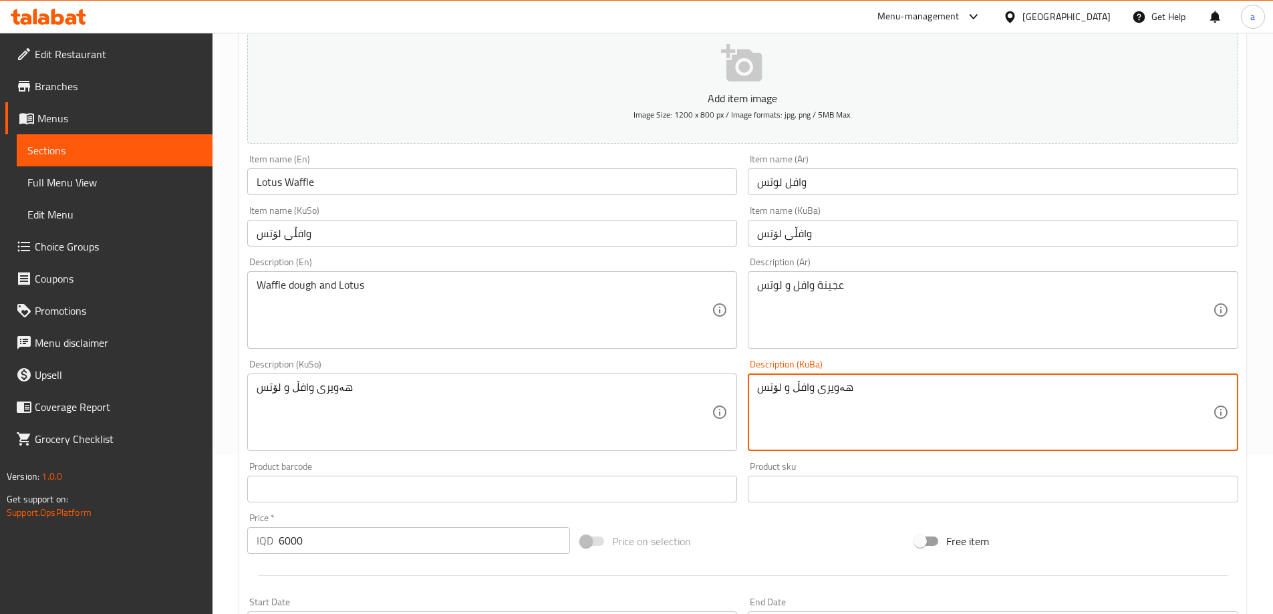
scroll to position [112, 0]
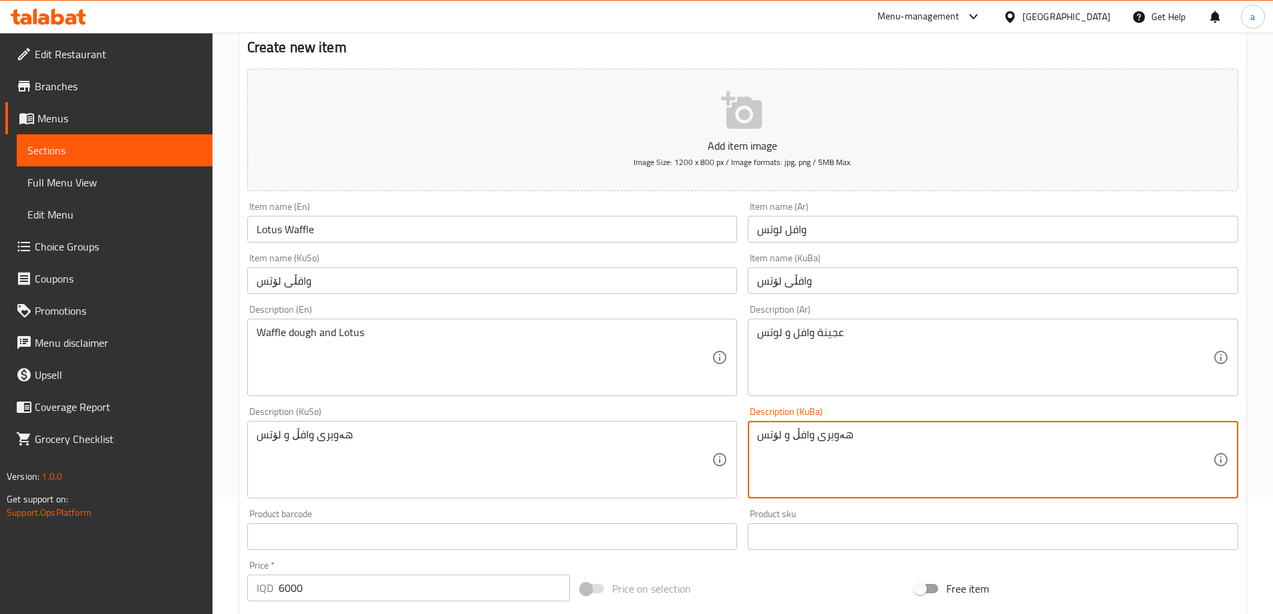
type textarea "هەویری وافڵ و لۆتس"
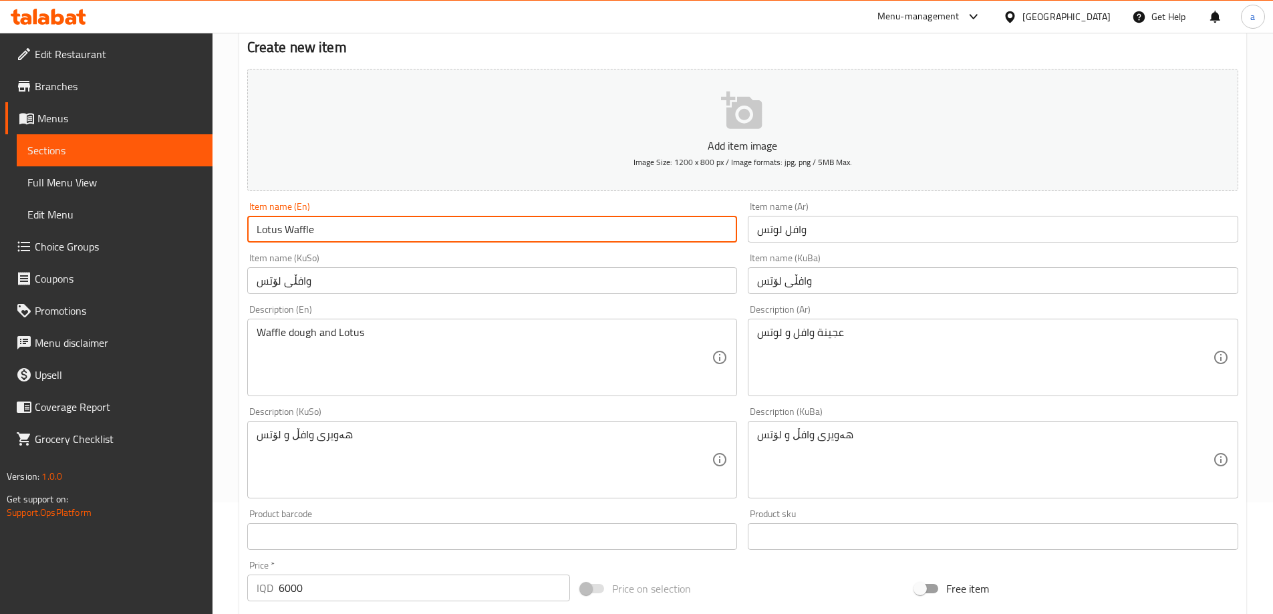
drag, startPoint x: 359, startPoint y: 235, endPoint x: 114, endPoint y: 232, distance: 245.9
click at [114, 232] on div "Edit Restaurant Branches Menus Sections Full Menu View Edit Menu Choice Groups …" at bounding box center [636, 453] width 1273 height 1065
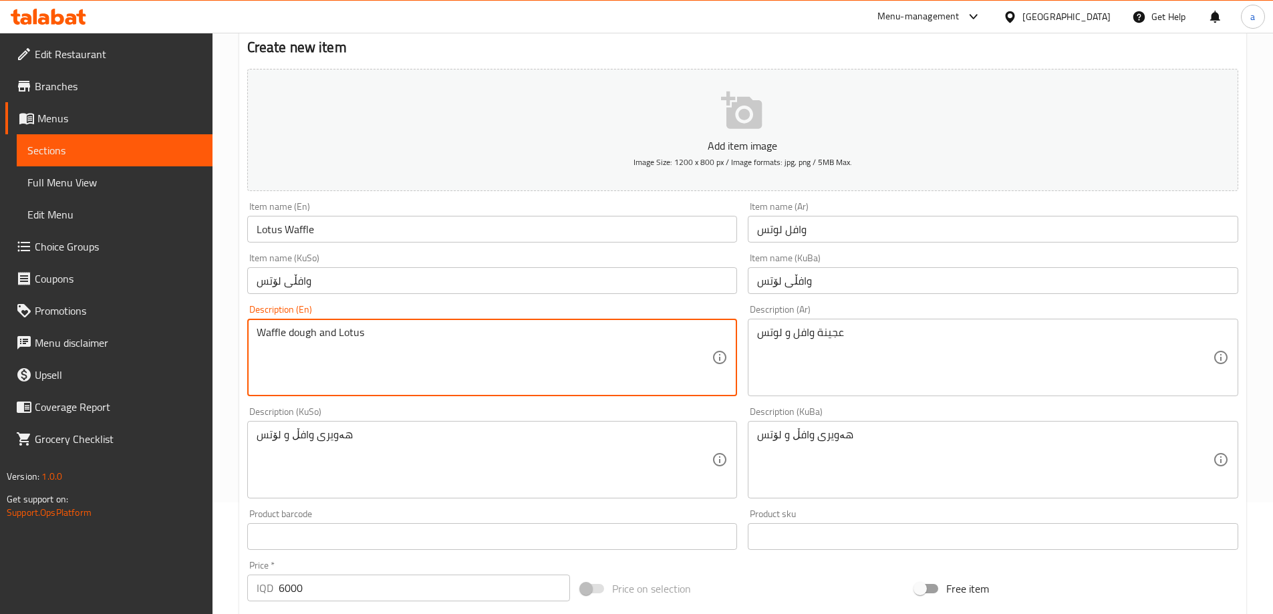
drag, startPoint x: 428, startPoint y: 342, endPoint x: 240, endPoint y: 336, distance: 188.5
paste textarea "l"
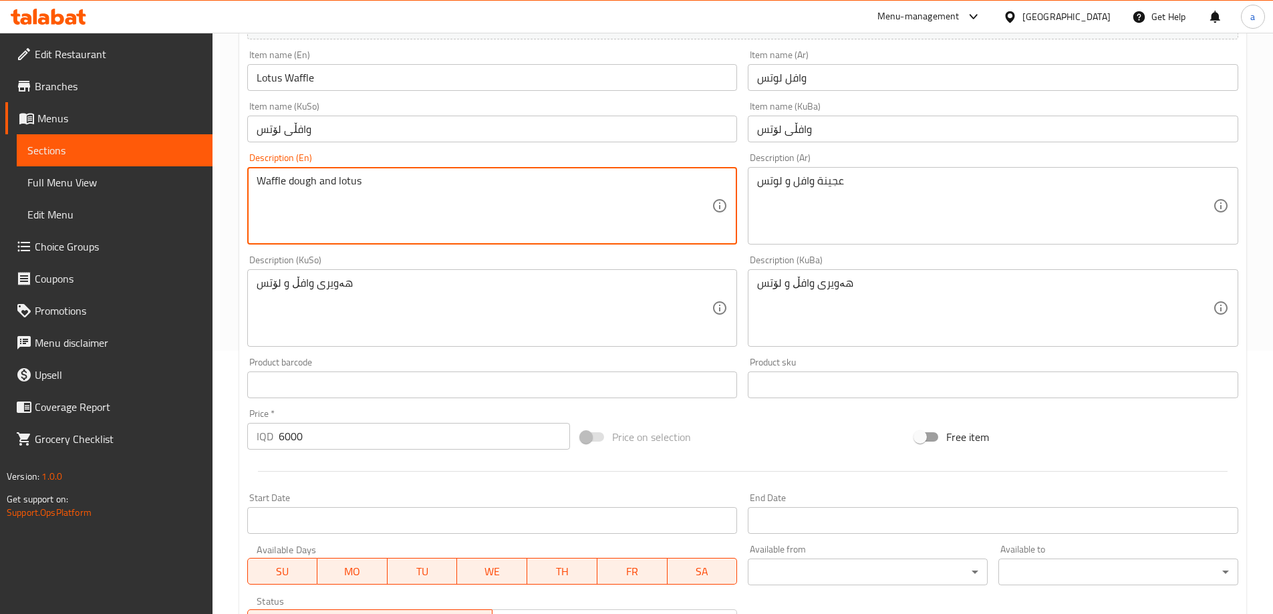
scroll to position [261, 0]
type textarea "Waffle dough and lotus"
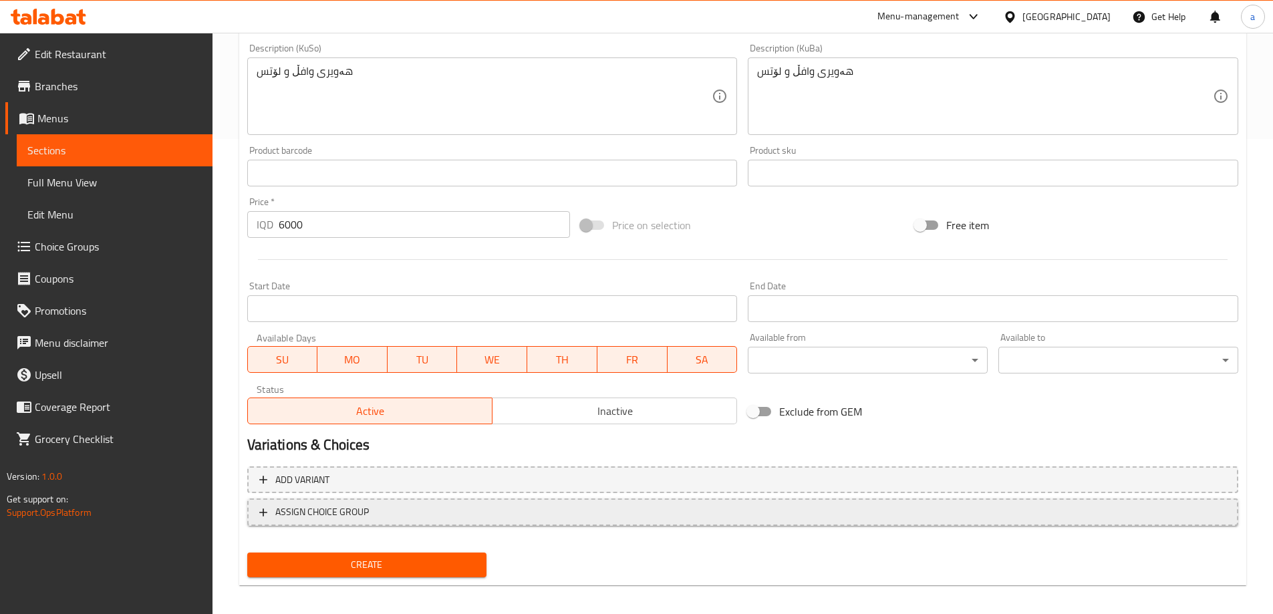
scroll to position [484, 0]
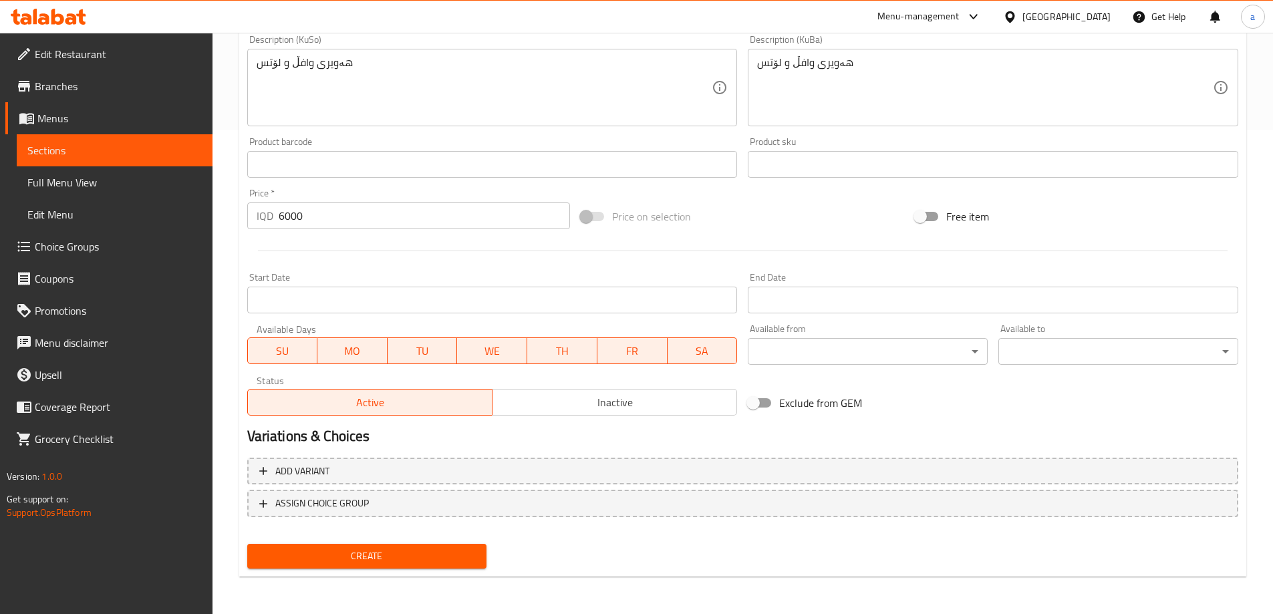
click at [398, 560] on span "Create" at bounding box center [367, 556] width 218 height 17
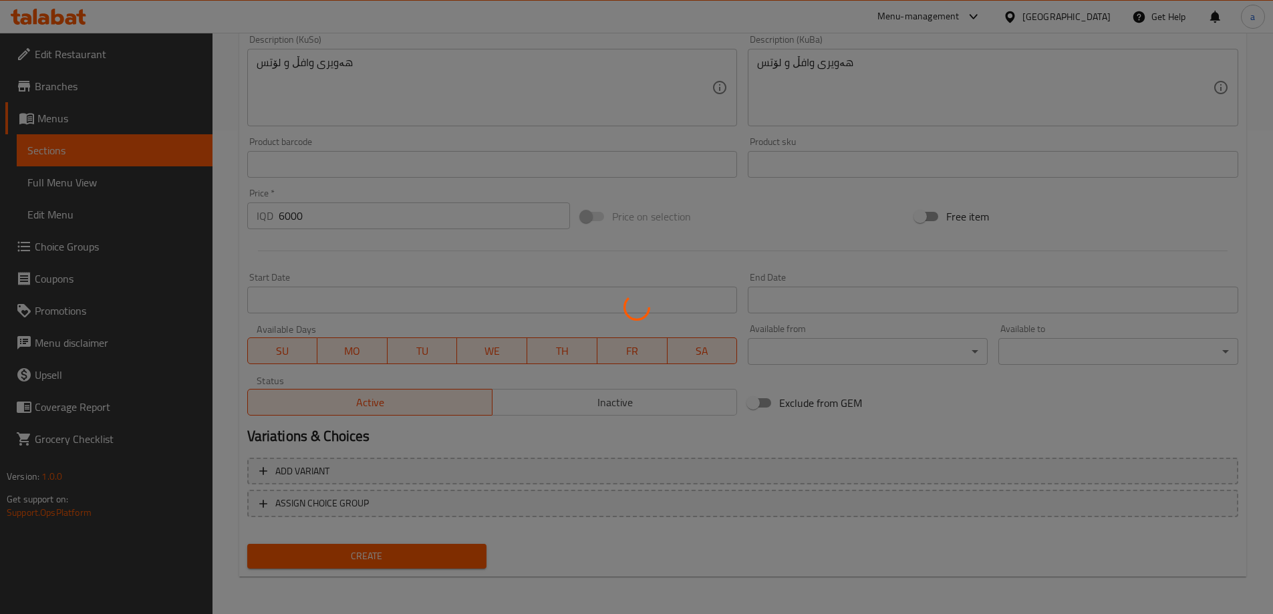
type input "0"
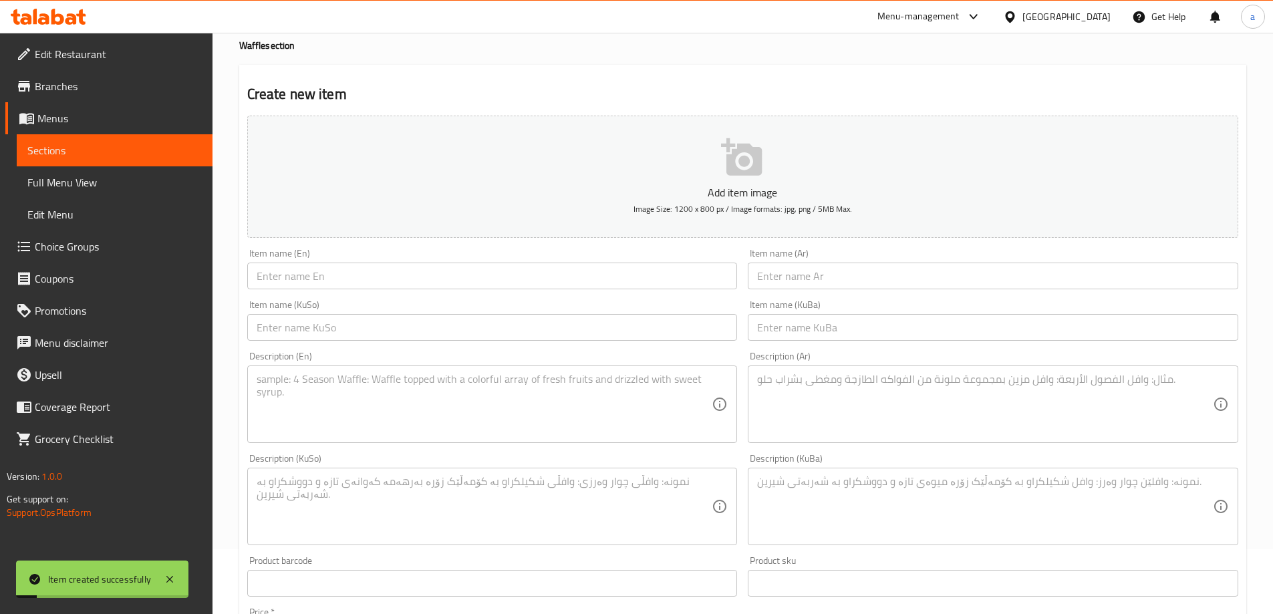
scroll to position [0, 0]
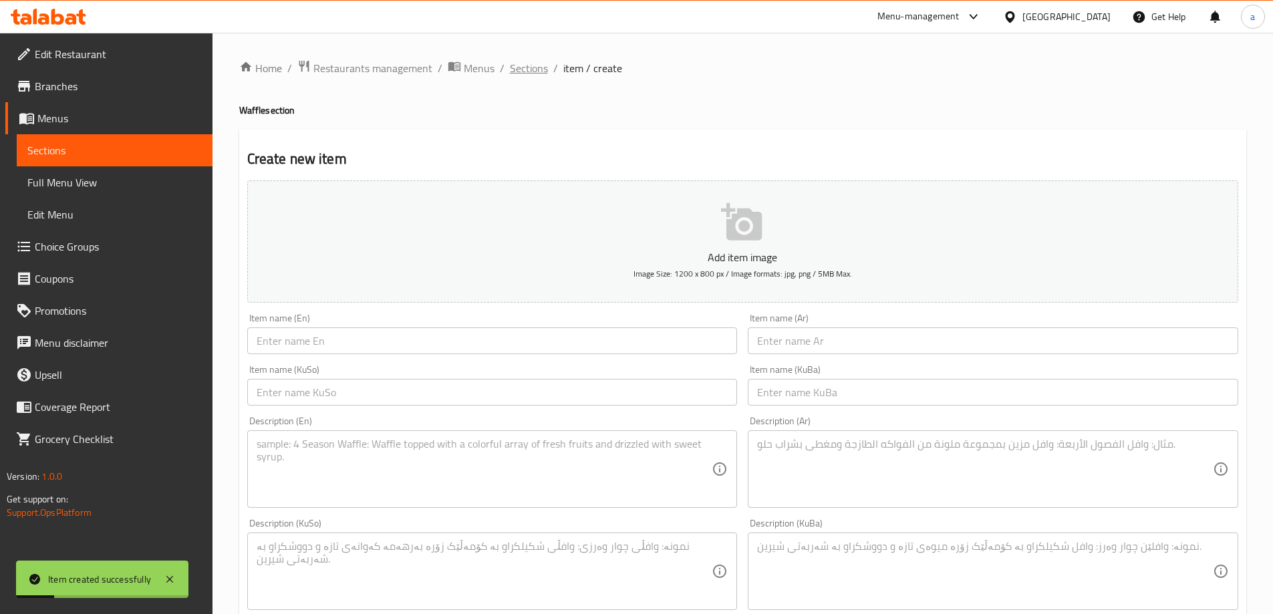
click at [535, 68] on span "Sections" at bounding box center [529, 68] width 38 height 16
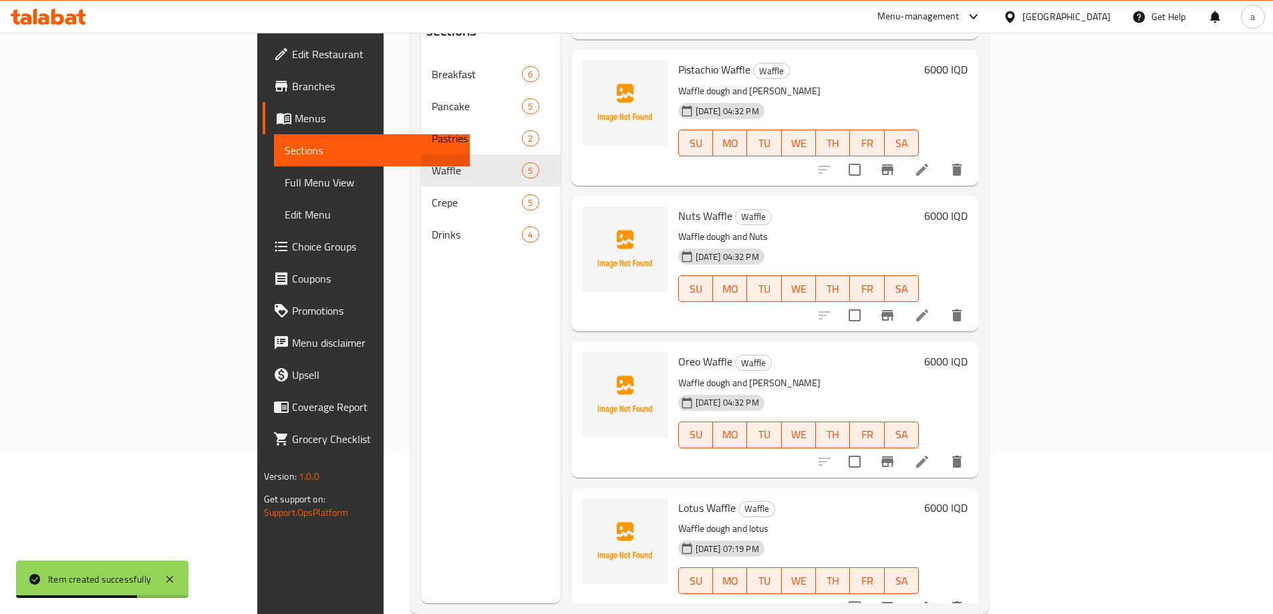
scroll to position [187, 0]
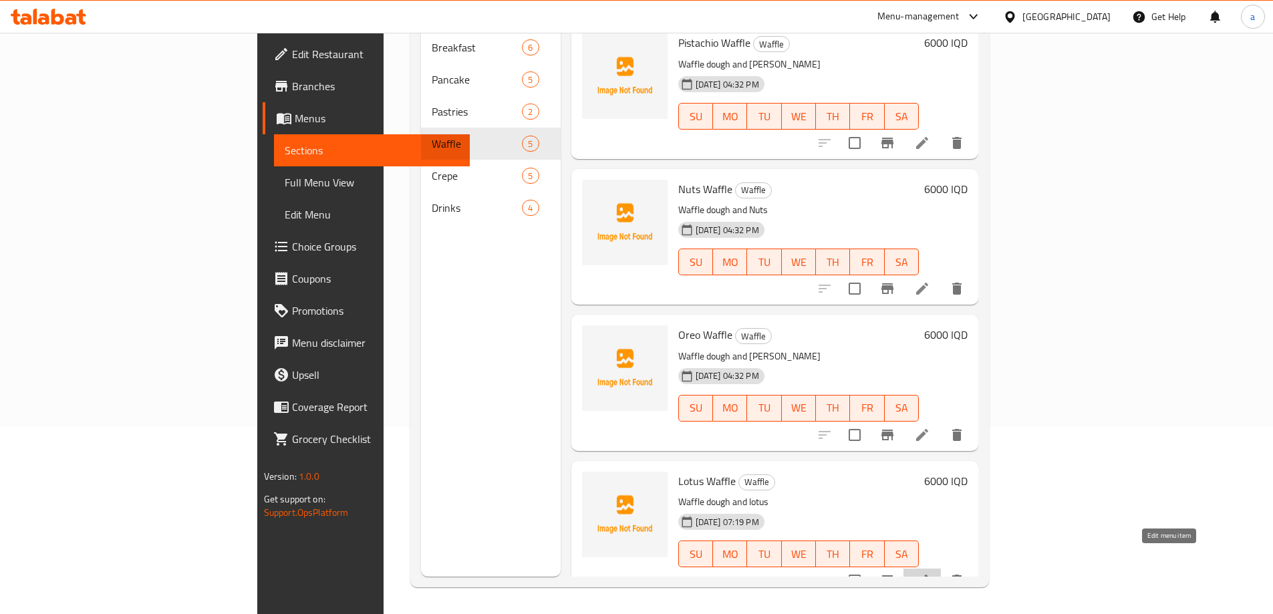
click at [928, 575] on icon at bounding box center [922, 581] width 12 height 12
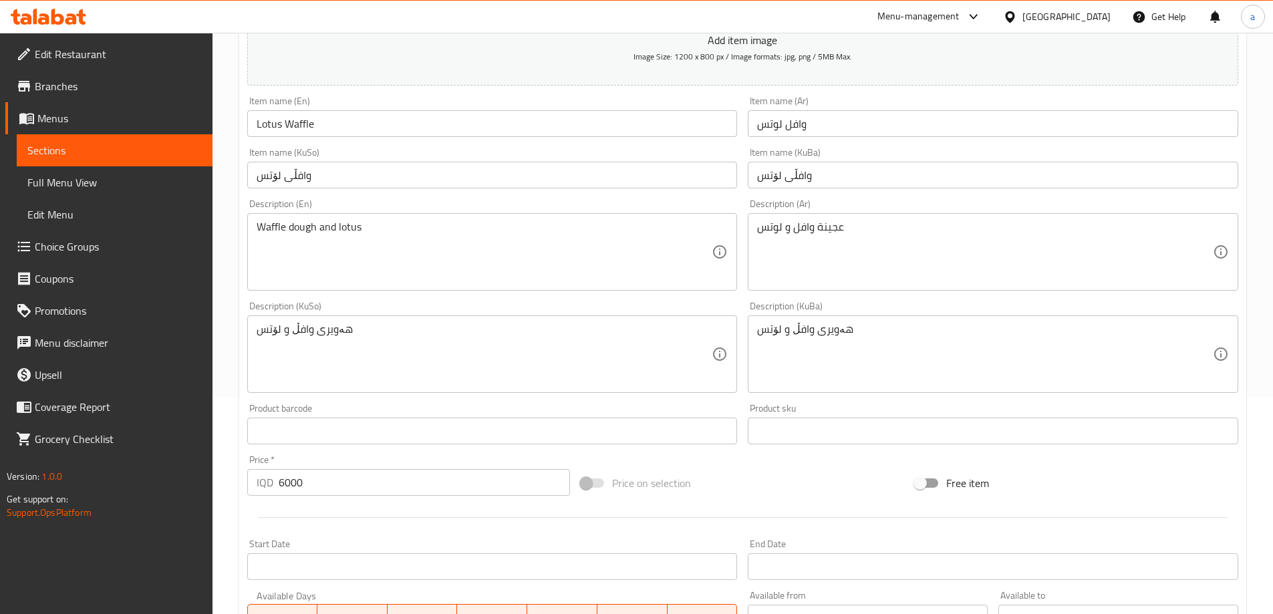
scroll to position [222, 0]
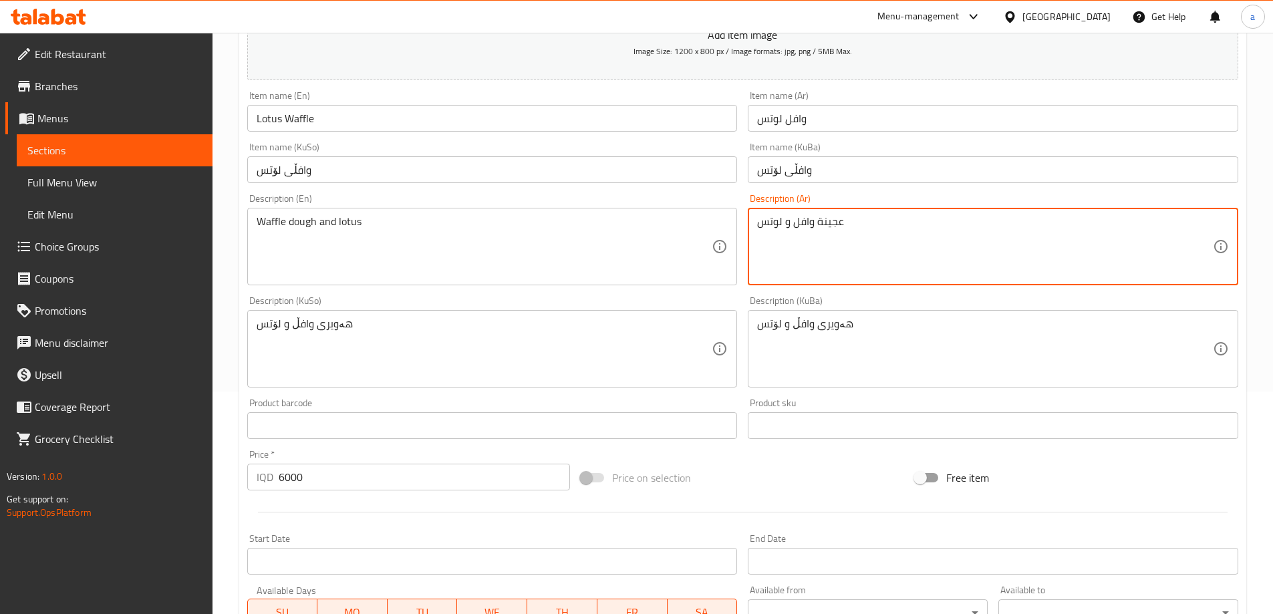
click at [784, 225] on textarea "عجينة وافل و لوتس" at bounding box center [985, 246] width 456 height 63
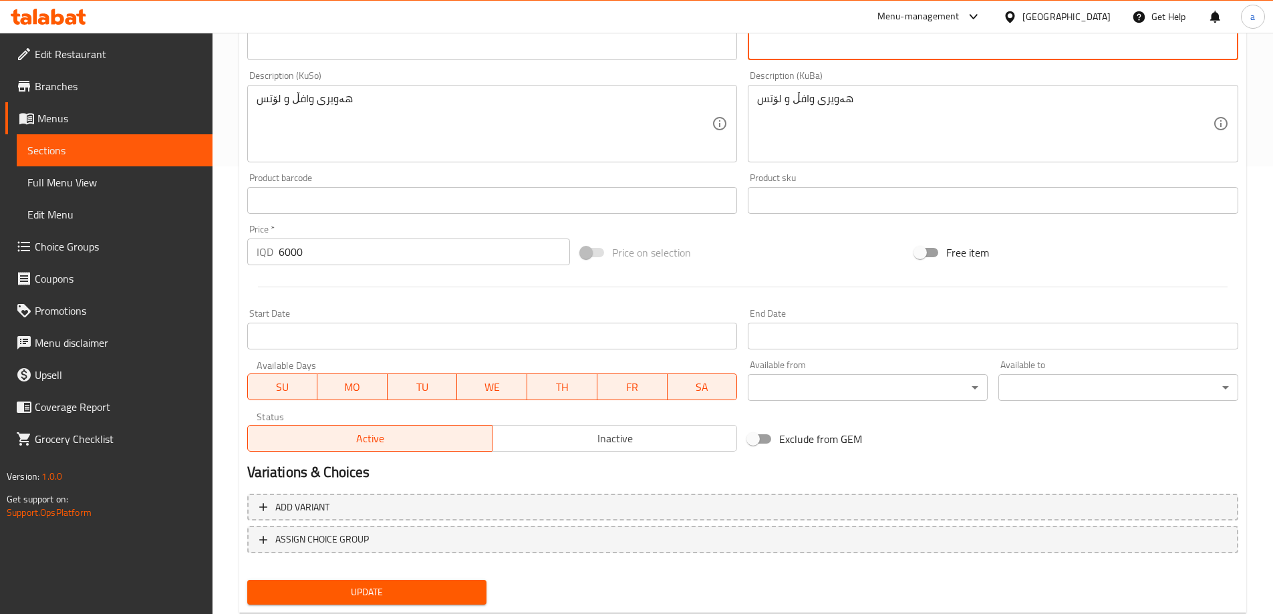
scroll to position [484, 0]
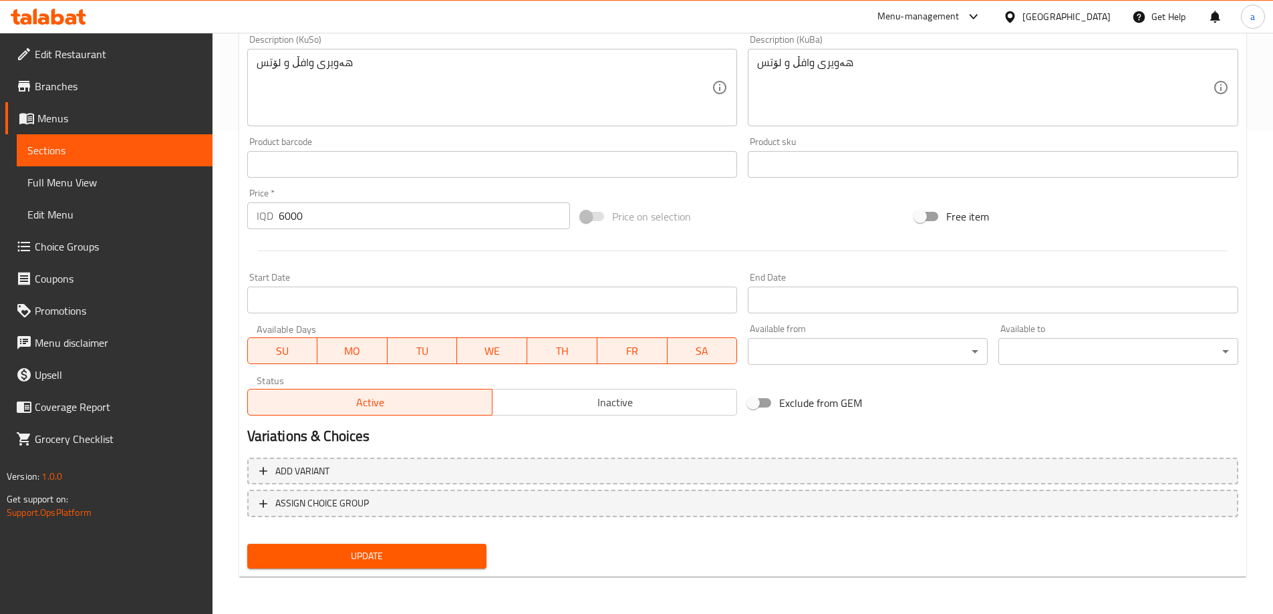
type textarea "عجينة وافل ولوتس"
click at [449, 554] on span "Update" at bounding box center [367, 556] width 218 height 17
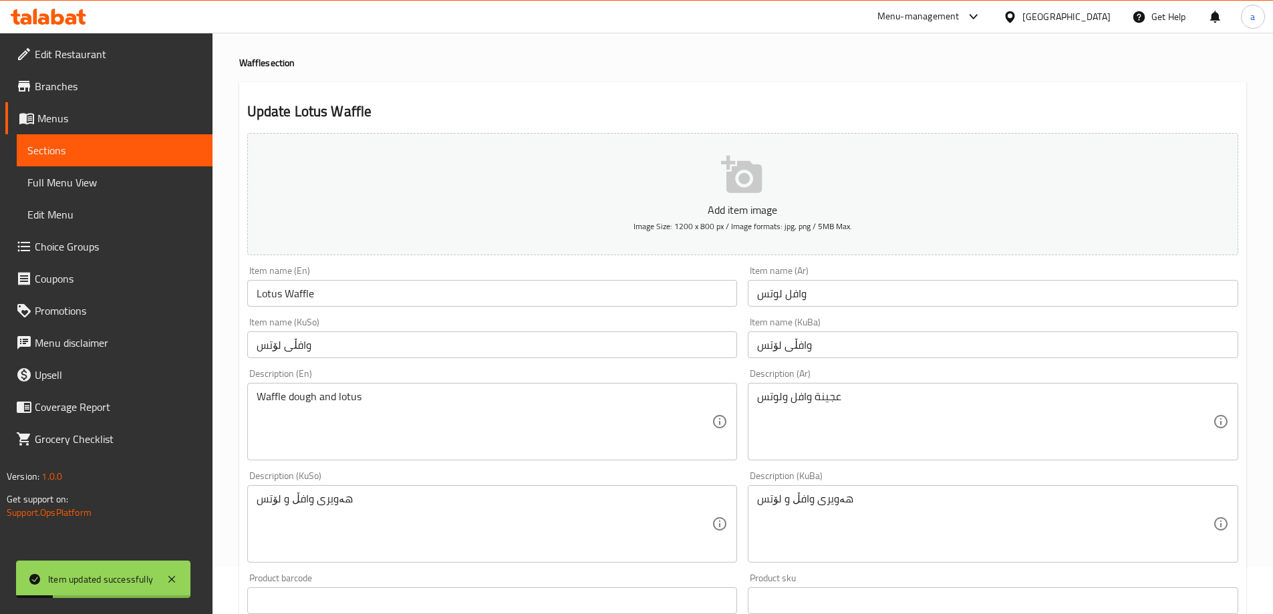
scroll to position [0, 0]
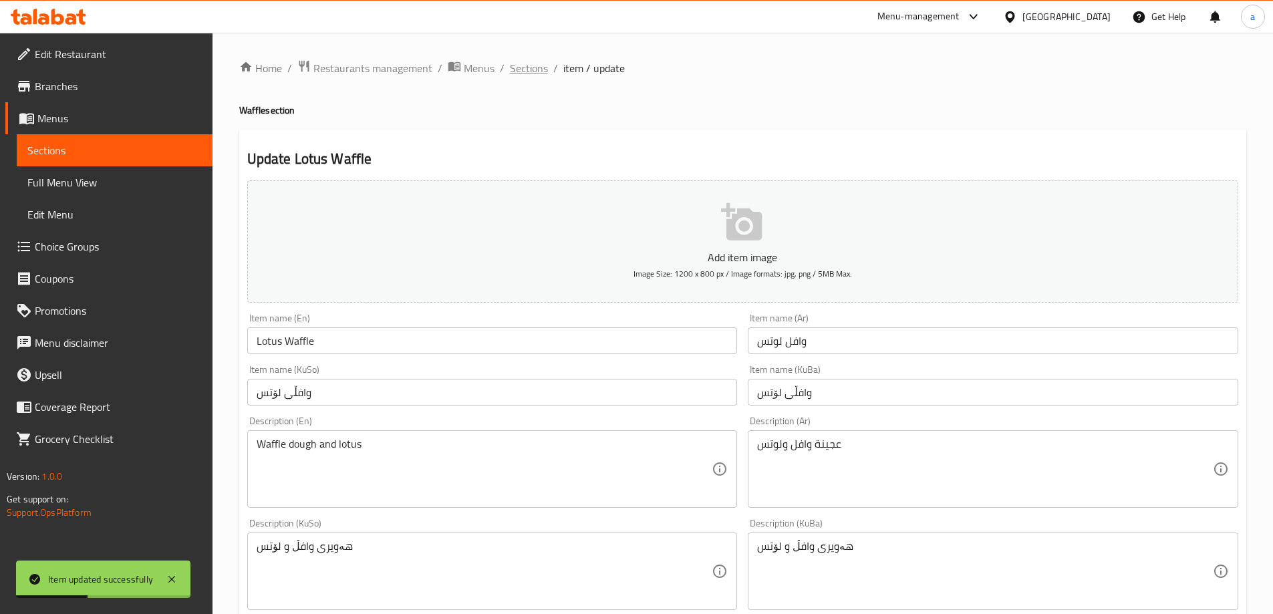
click at [523, 76] on span "Sections" at bounding box center [529, 68] width 38 height 16
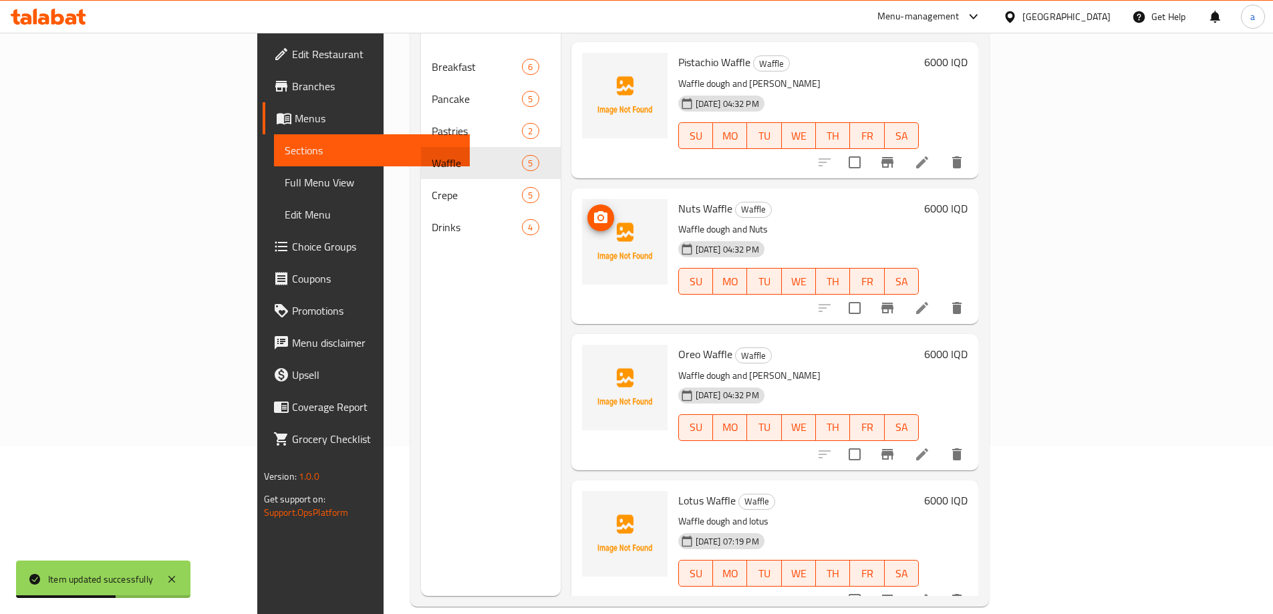
scroll to position [187, 0]
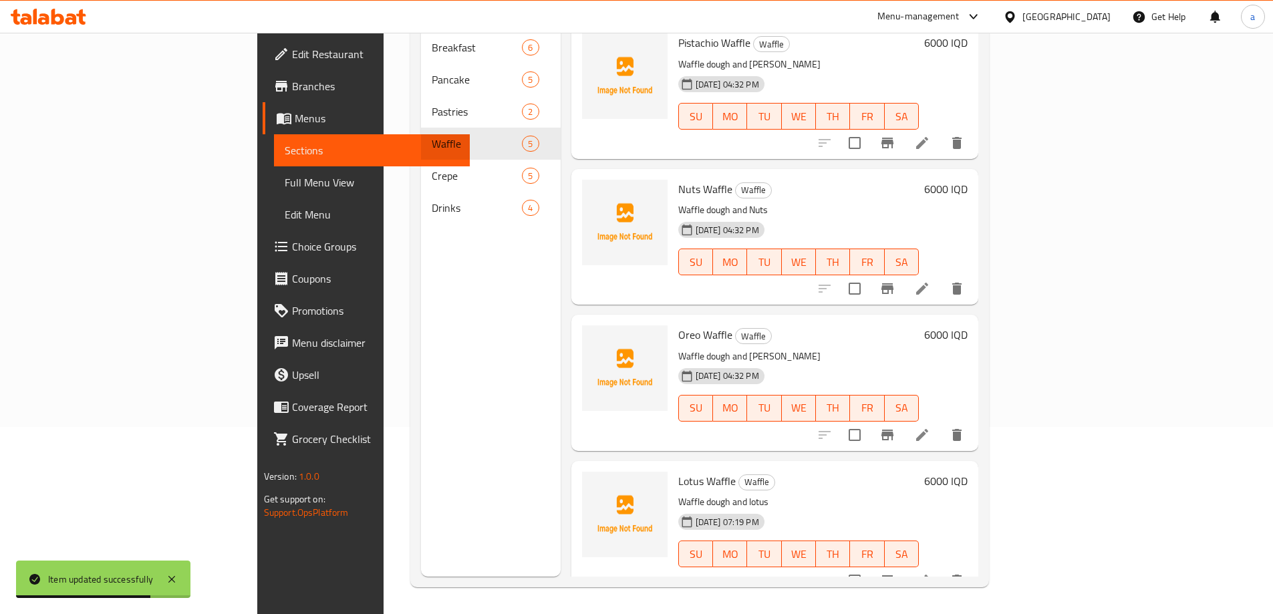
click at [285, 175] on span "Full Menu View" at bounding box center [372, 182] width 174 height 16
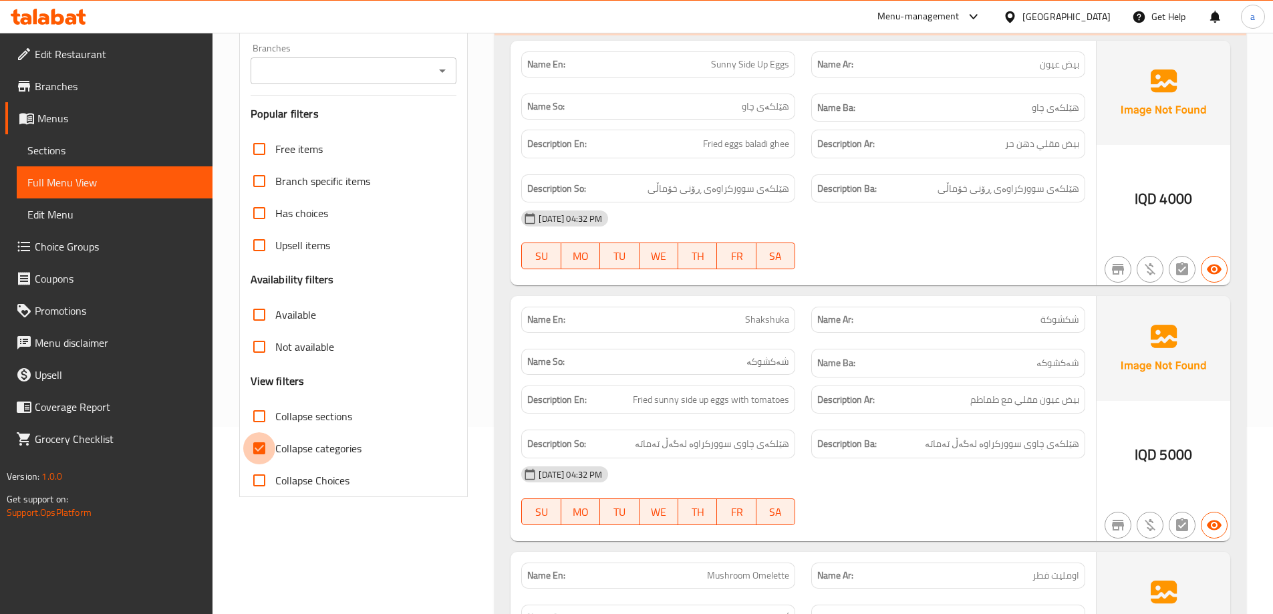
click at [257, 446] on input "Collapse categories" at bounding box center [259, 448] width 32 height 32
checkbox input "false"
click at [258, 416] on input "Collapse sections" at bounding box center [259, 416] width 32 height 32
checkbox input "true"
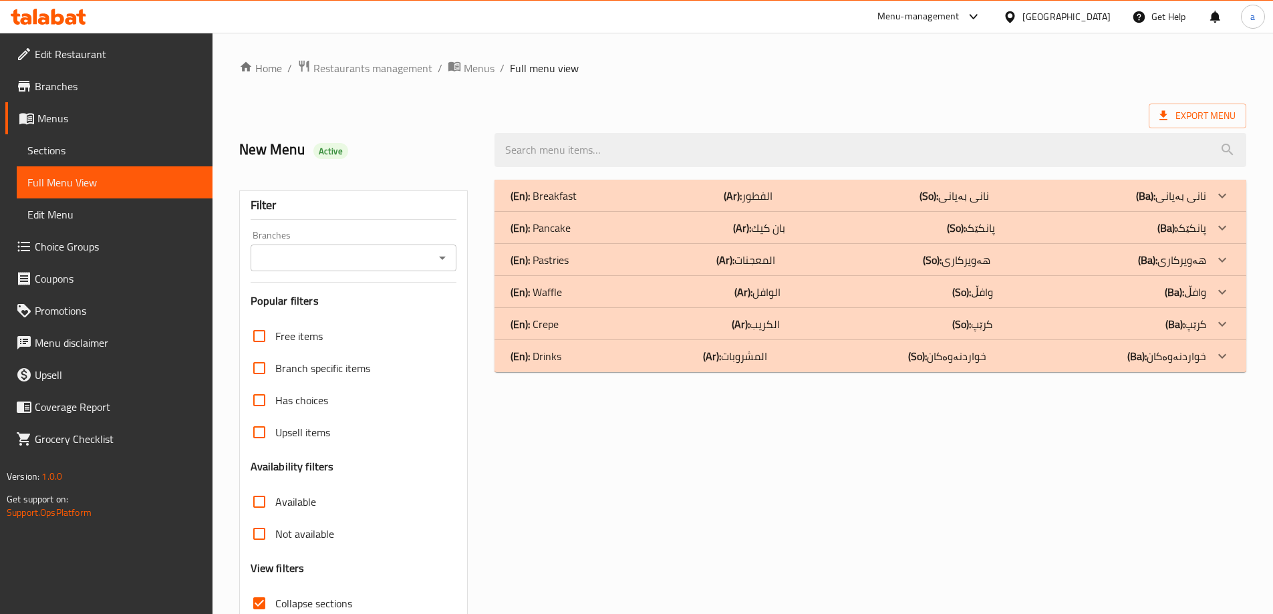
click at [799, 204] on div "(En): Waffle (Ar): الوافل (So): وافڵ (Ba): وافڵ" at bounding box center [857, 196] width 695 height 16
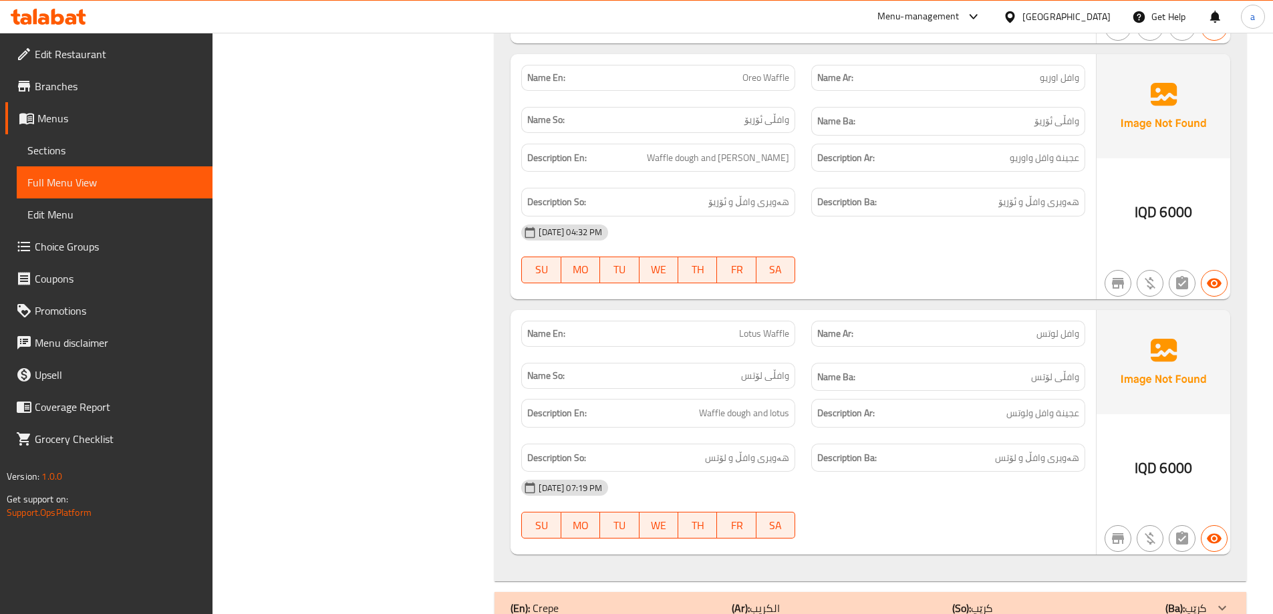
scroll to position [1376, 0]
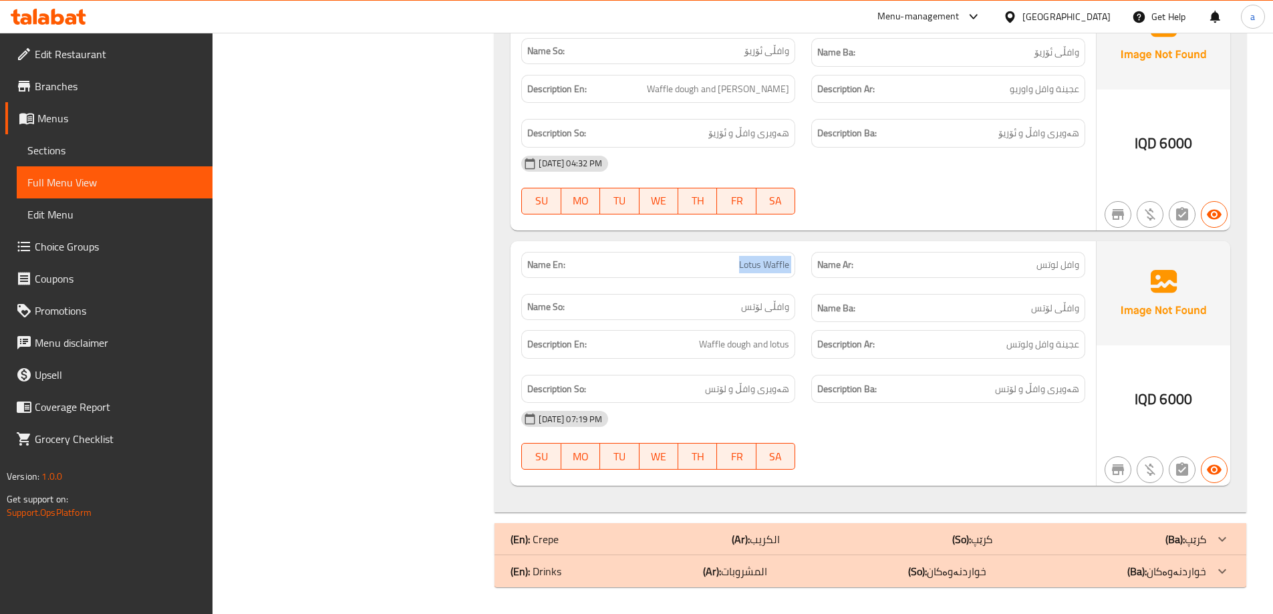
drag, startPoint x: 722, startPoint y: 267, endPoint x: 806, endPoint y: 276, distance: 84.7
click at [806, 276] on div "Name En: Lotus Waffle Name Ar: وافل لوتس Name So: وافڵی لۆتس Name Ba: وافڵی لۆتس" at bounding box center [803, 287] width 580 height 87
copy span "Lotus Waffle"
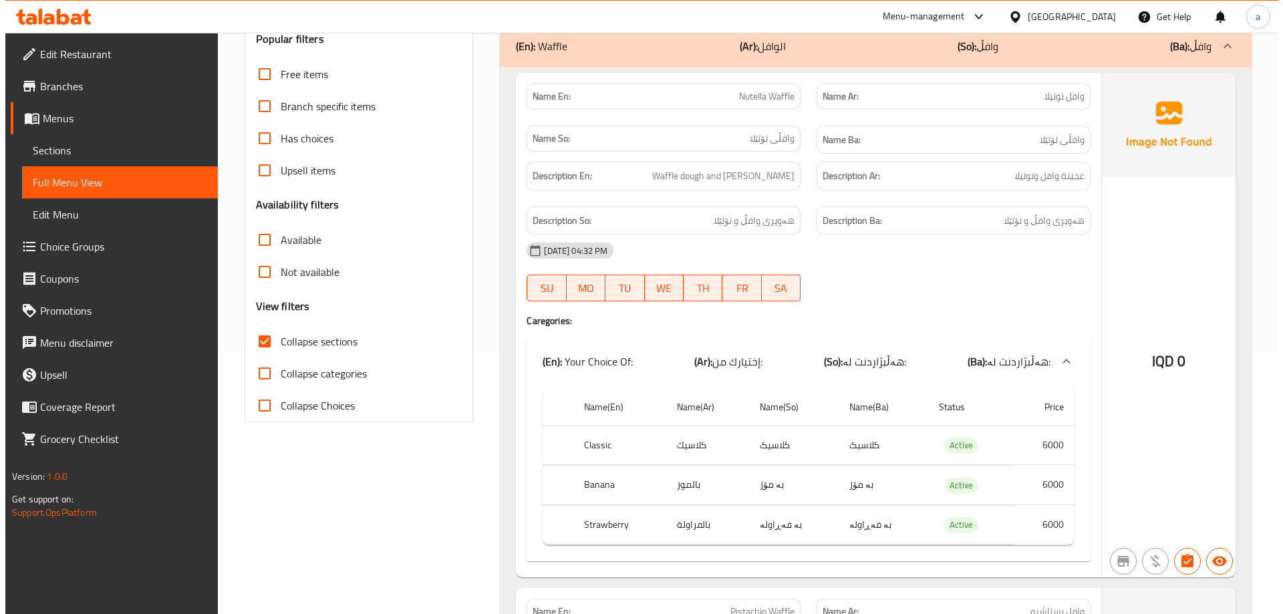
scroll to position [0, 0]
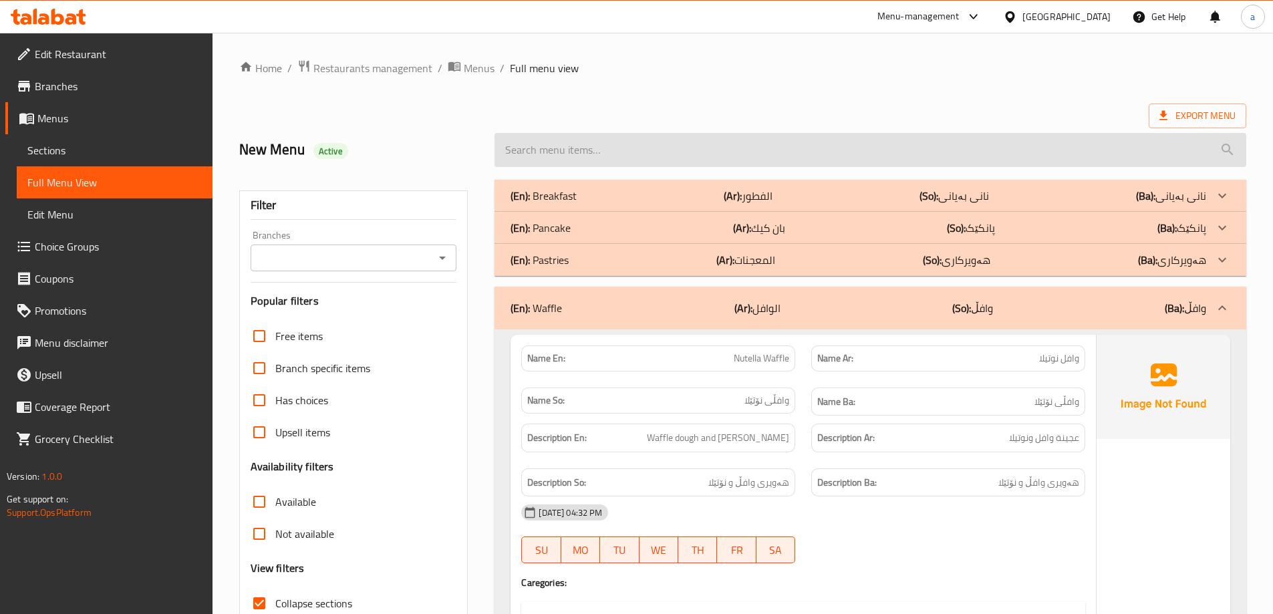
click at [812, 158] on input "search" at bounding box center [870, 150] width 752 height 34
paste input "Lotus Waffle"
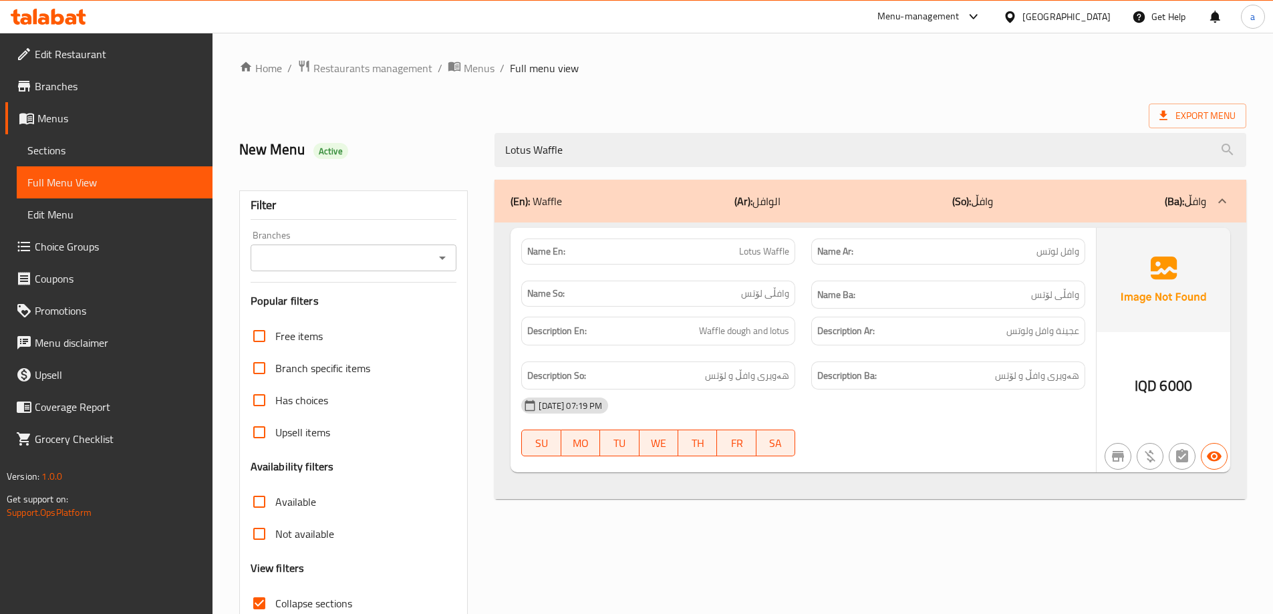
click at [444, 249] on div at bounding box center [441, 258] width 17 height 19
type input "Lotus Waffle"
click at [443, 261] on icon "Open" at bounding box center [442, 258] width 16 height 16
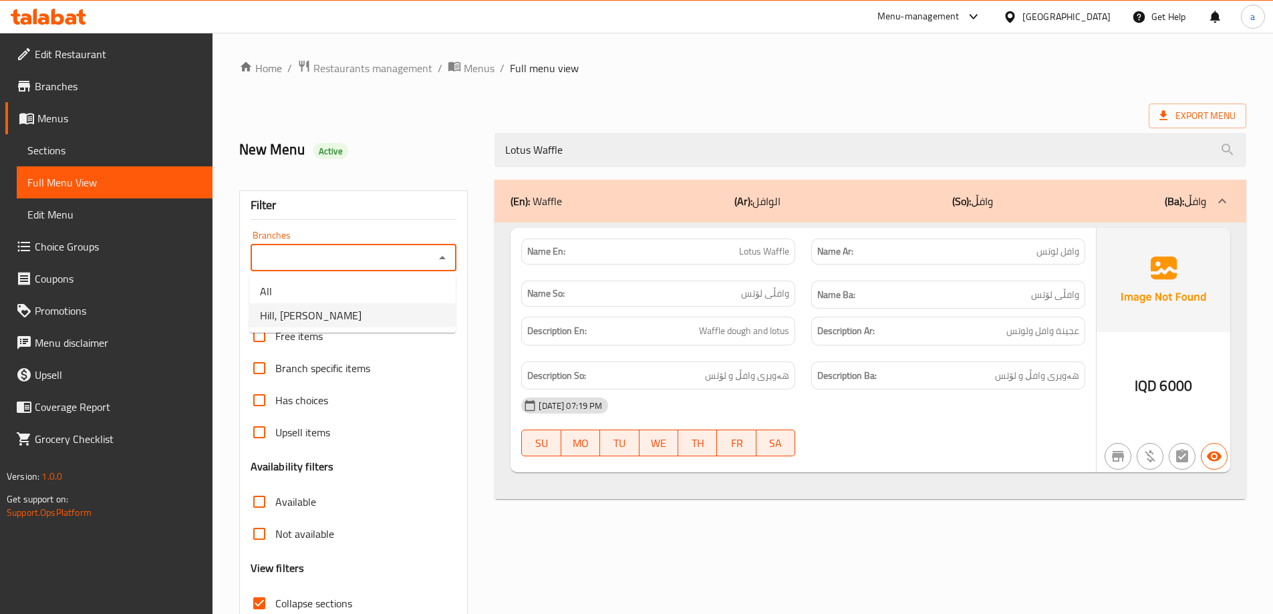
click at [400, 307] on li "Hill, [PERSON_NAME]" at bounding box center [352, 315] width 206 height 24
type input "Hill, [PERSON_NAME]"
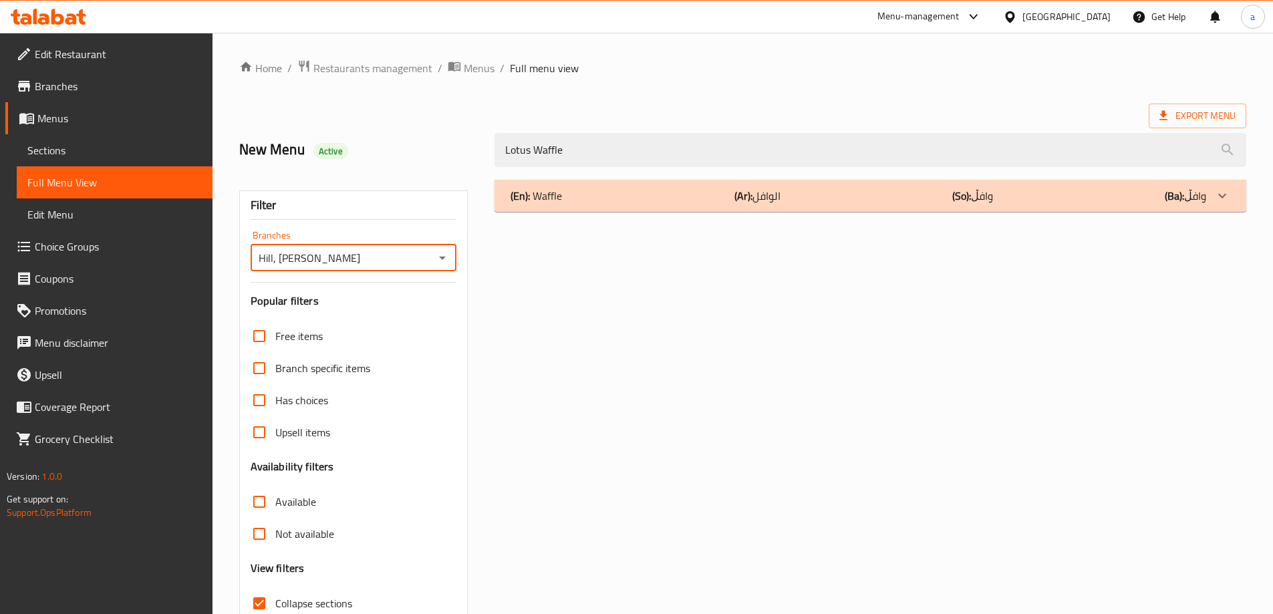
click at [798, 202] on div "(En): Waffle (Ar): الوافل (So): وافڵ (Ba): وافڵ" at bounding box center [857, 196] width 695 height 16
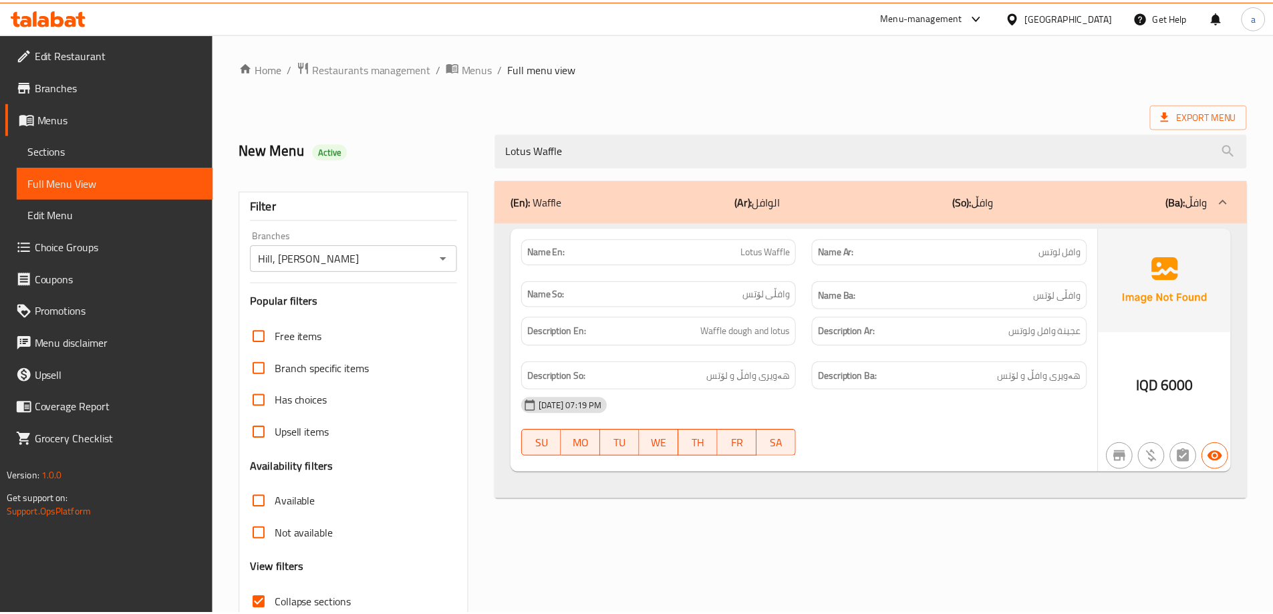
scroll to position [97, 0]
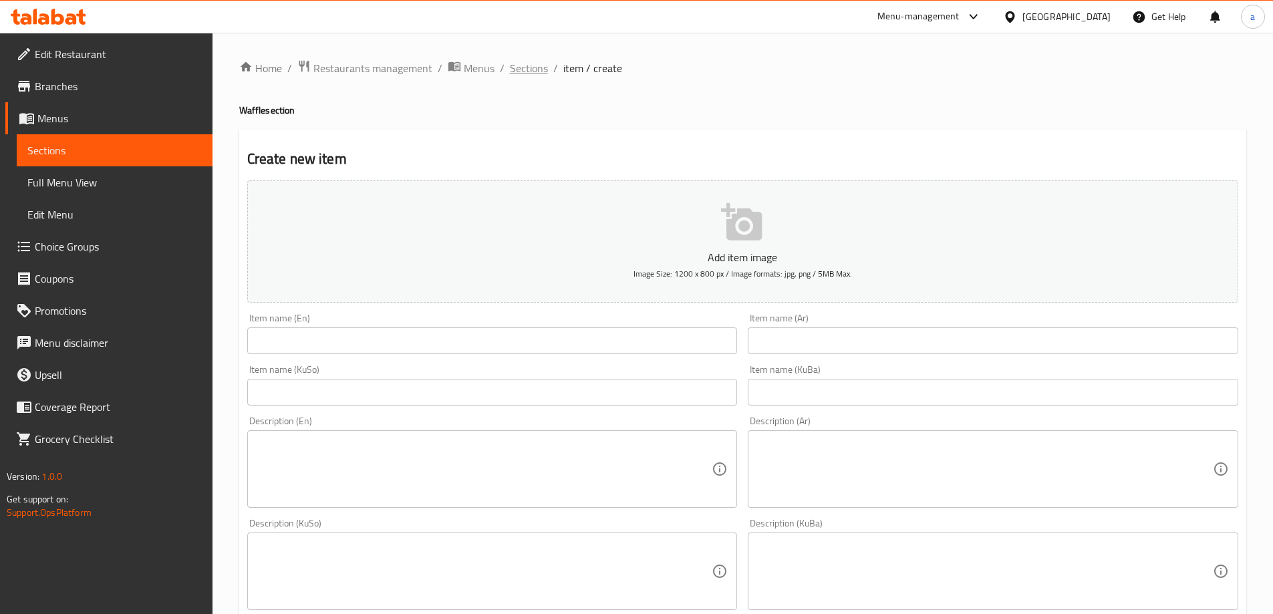
click at [526, 67] on span "Sections" at bounding box center [529, 68] width 38 height 16
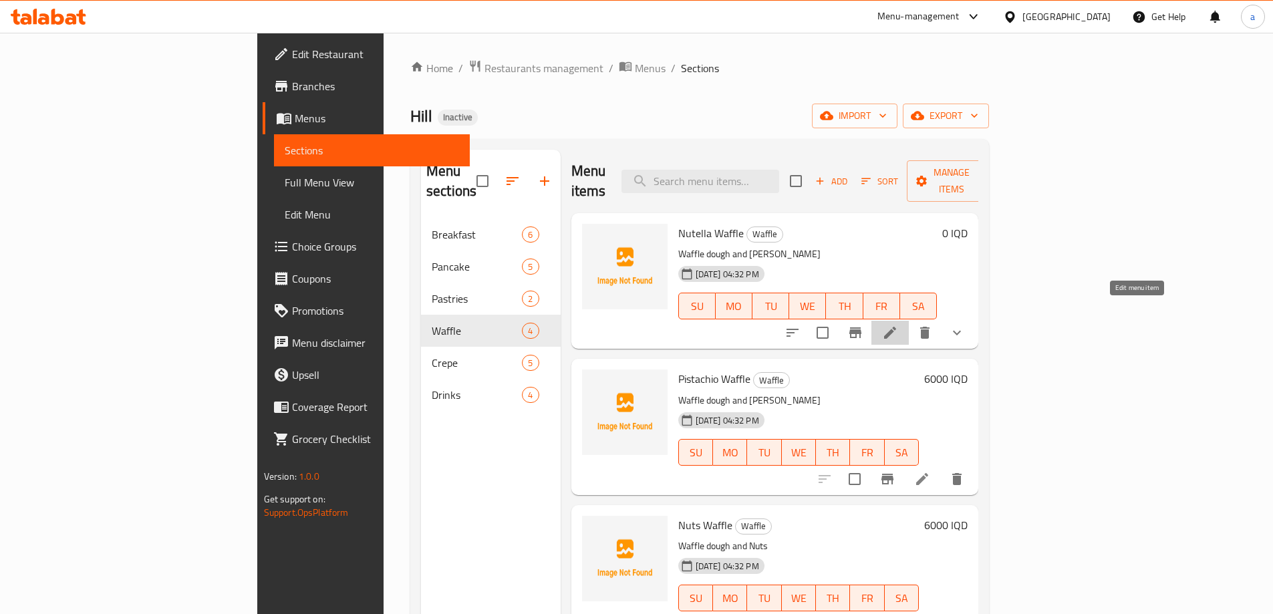
click at [896, 327] on icon at bounding box center [890, 333] width 12 height 12
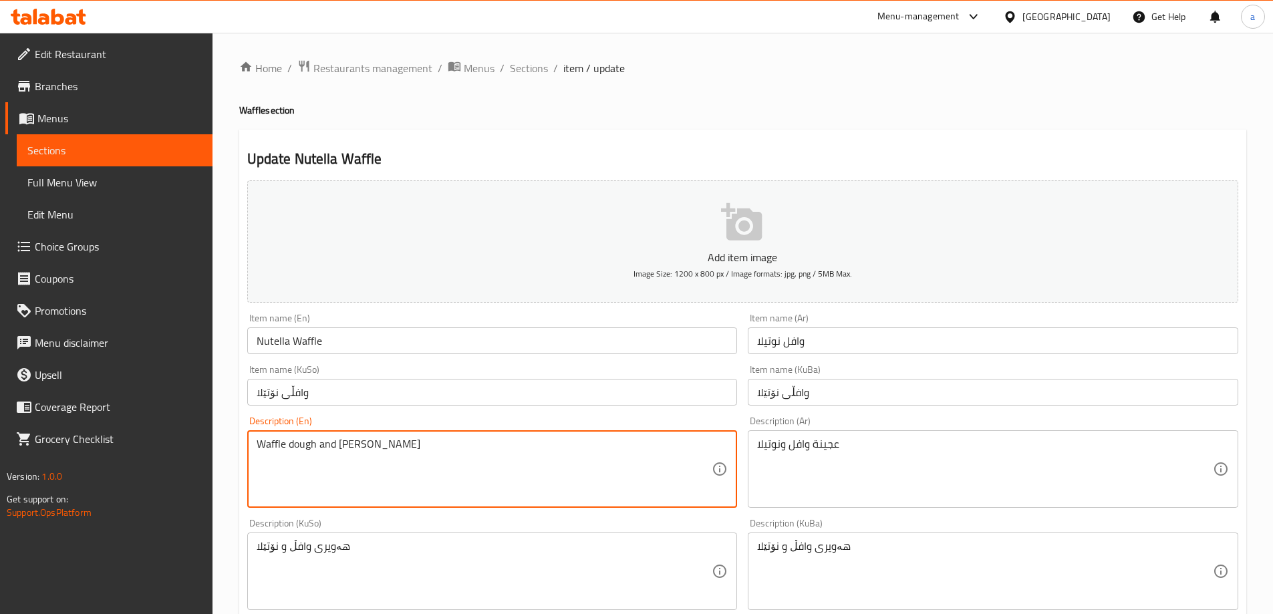
drag, startPoint x: 385, startPoint y: 447, endPoint x: 247, endPoint y: 430, distance: 138.6
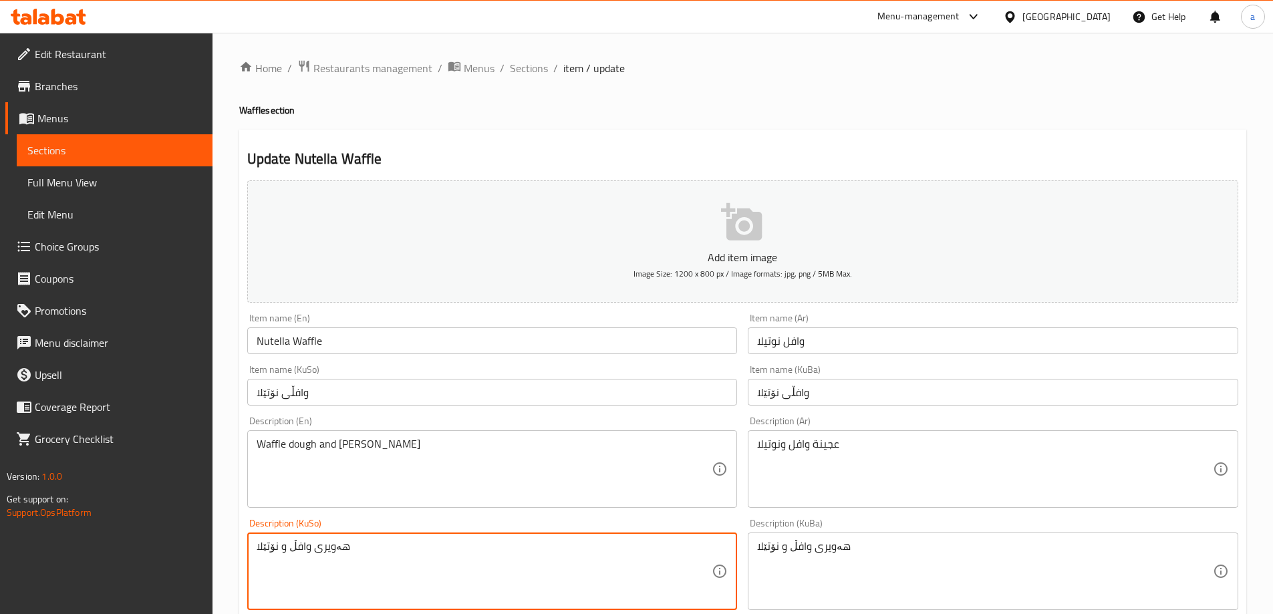
drag, startPoint x: 389, startPoint y: 544, endPoint x: 53, endPoint y: 544, distance: 335.4
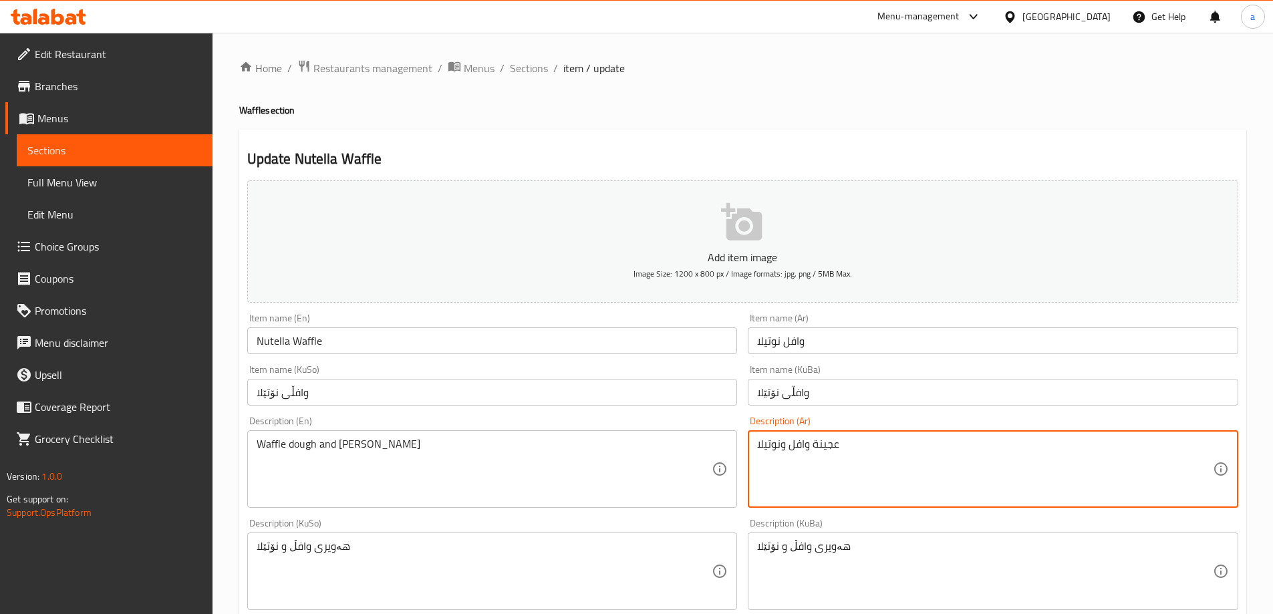
drag, startPoint x: 913, startPoint y: 452, endPoint x: 605, endPoint y: 445, distance: 308.1
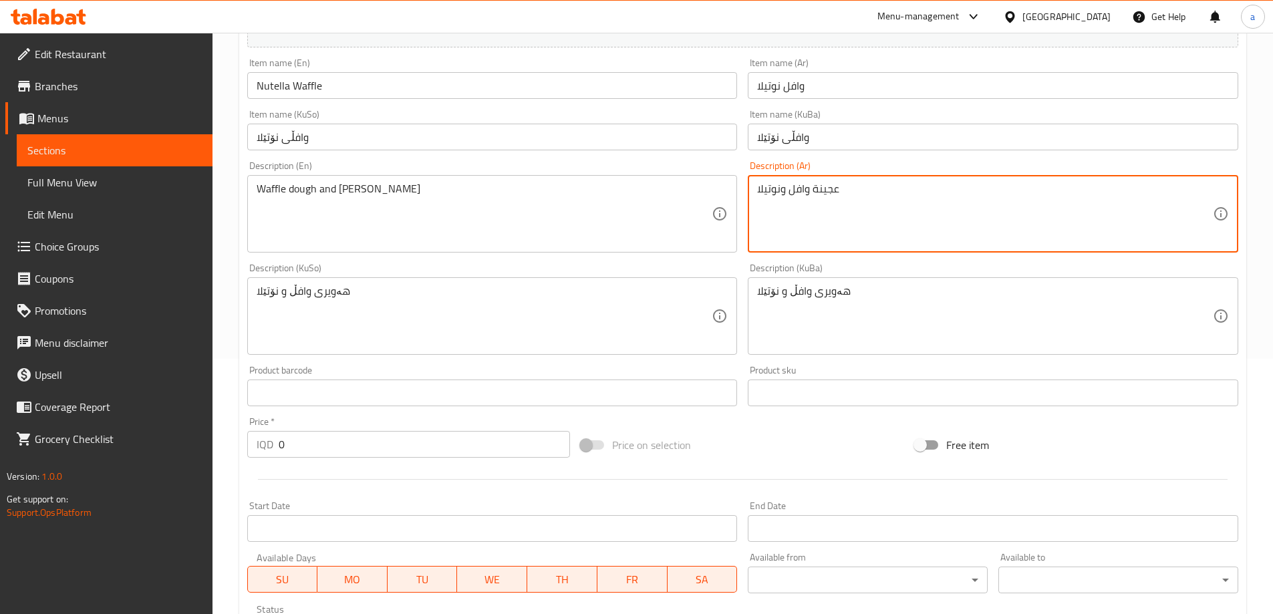
scroll to position [222, 0]
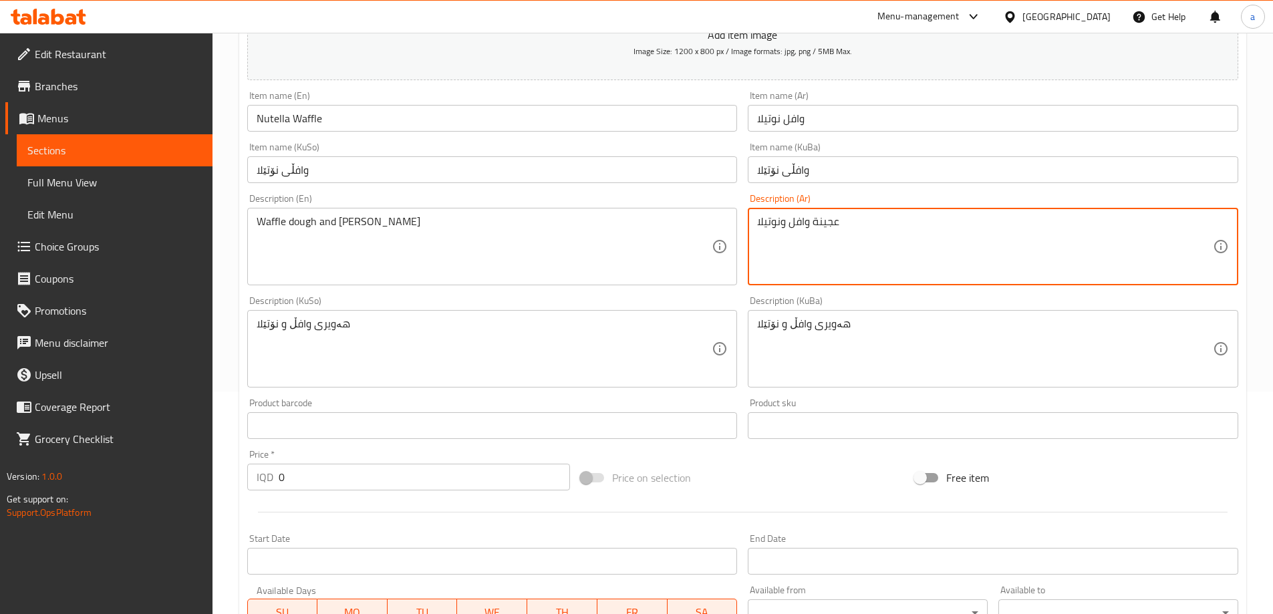
click at [273, 116] on input "Nutella Waffle" at bounding box center [492, 118] width 490 height 27
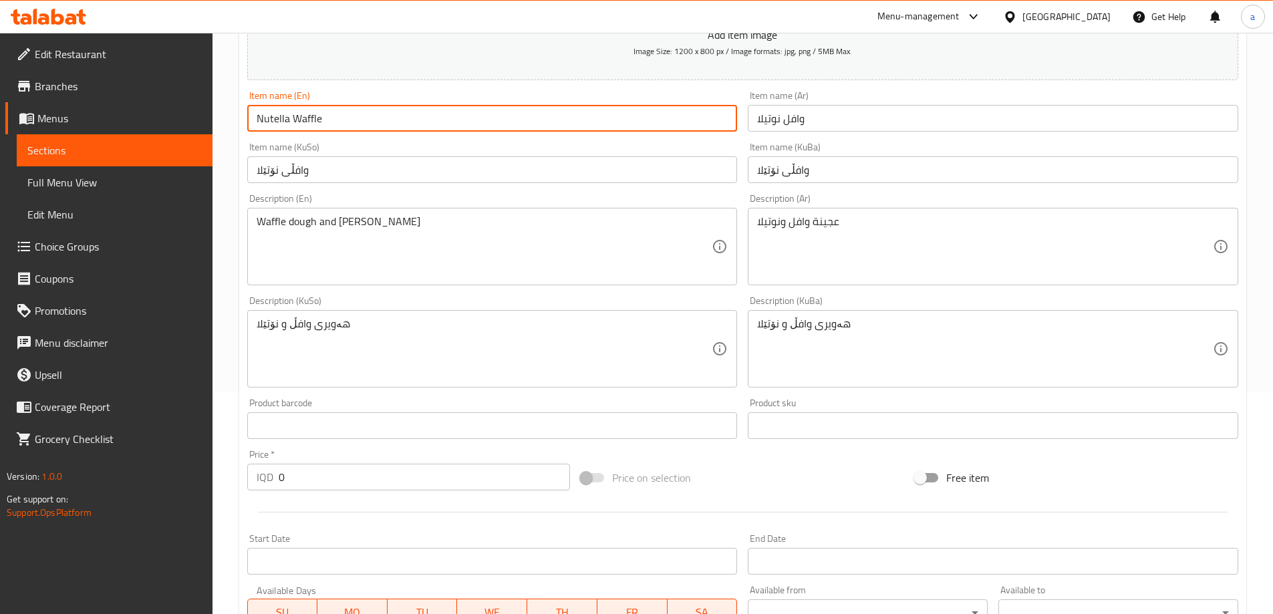
click at [273, 116] on input "Nutella Waffle" at bounding box center [492, 118] width 490 height 27
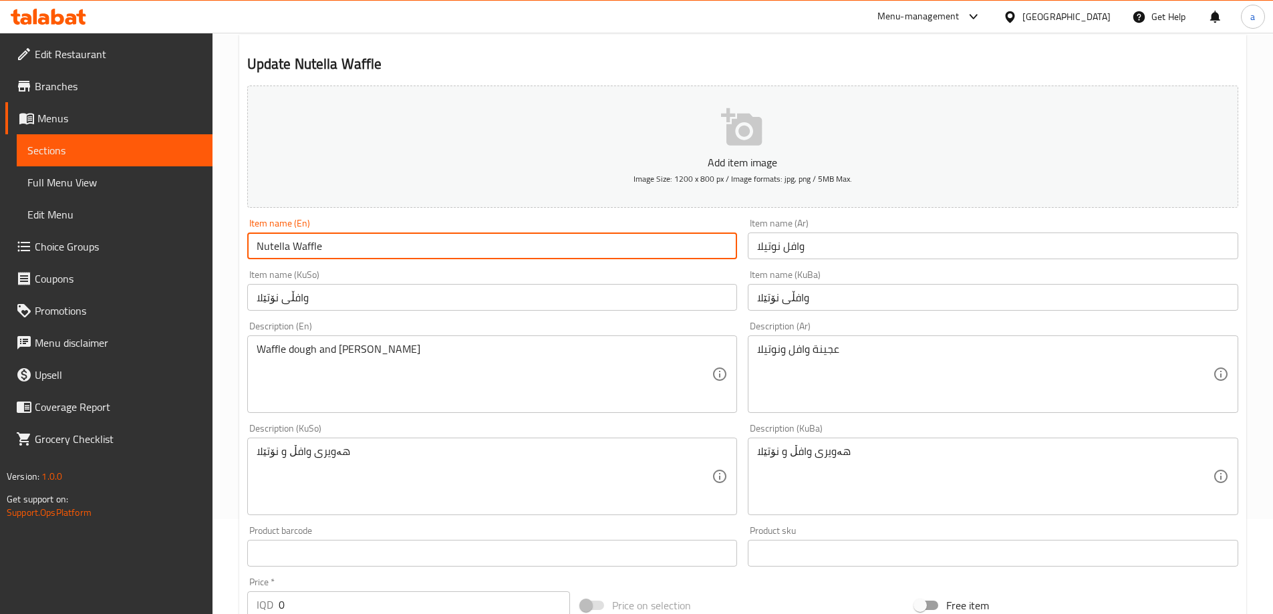
scroll to position [0, 0]
